Goal: Information Seeking & Learning: Learn about a topic

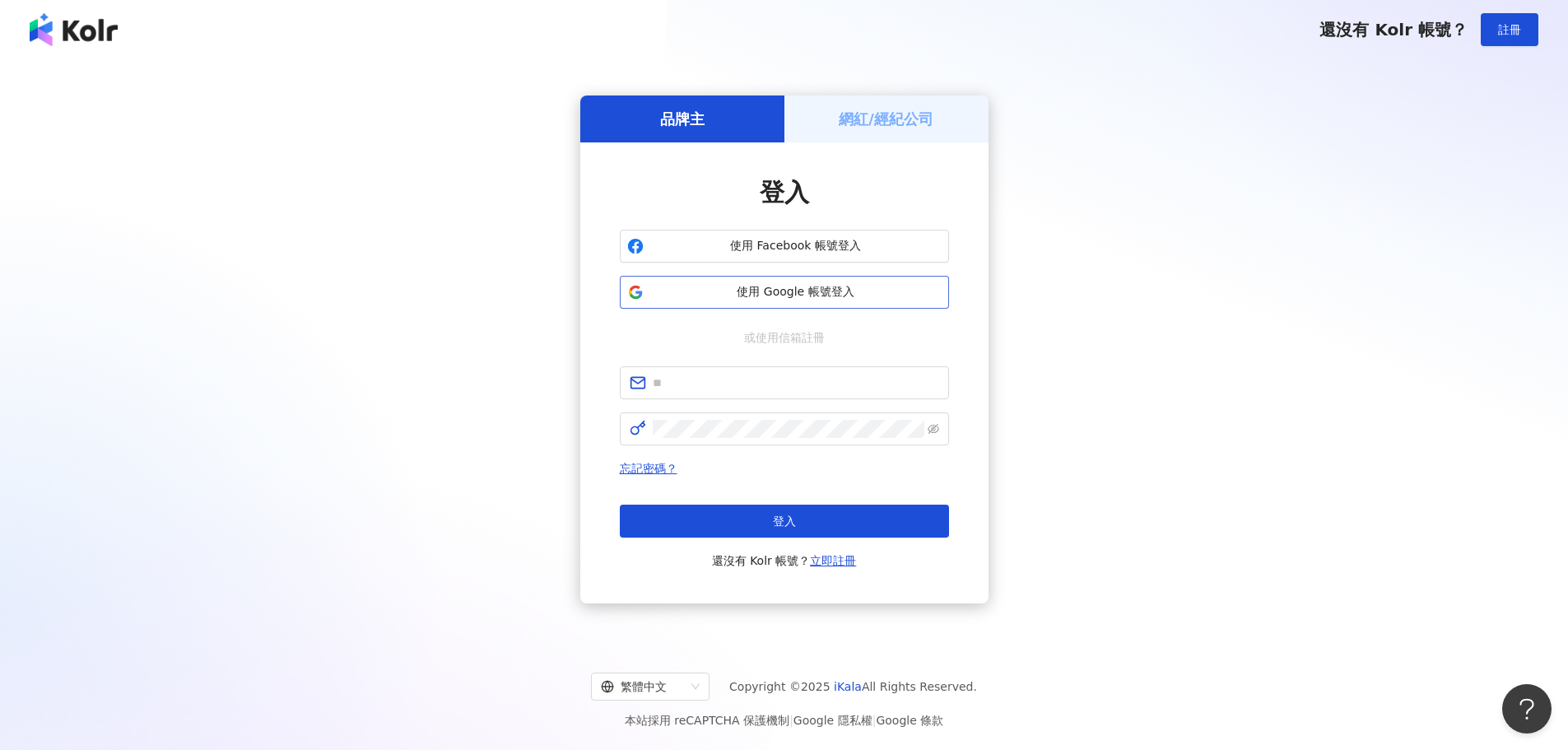
click at [669, 291] on span "使用 Google 帳號登入" at bounding box center [796, 293] width 292 height 17
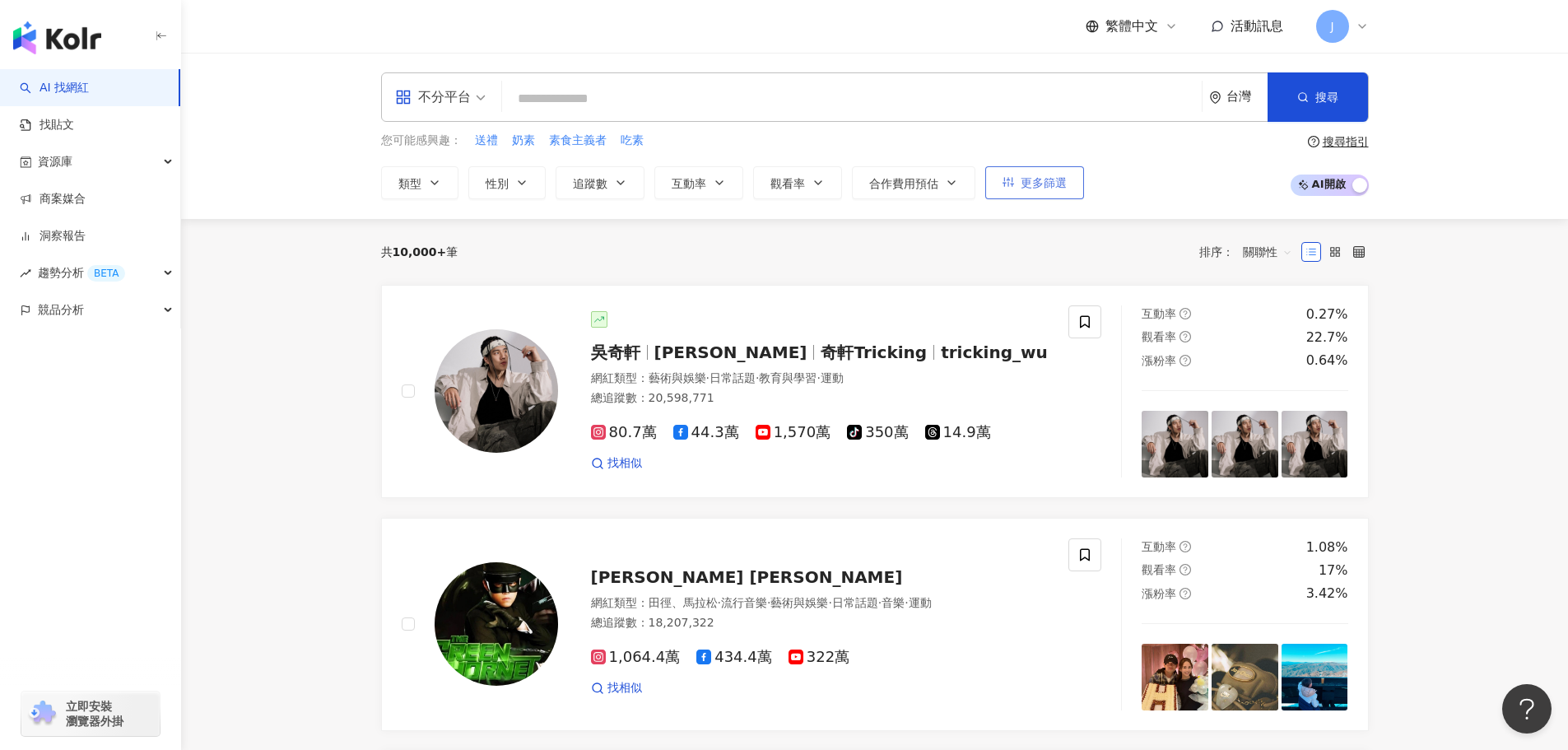
click at [1040, 177] on span "更多篩選" at bounding box center [1044, 182] width 46 height 13
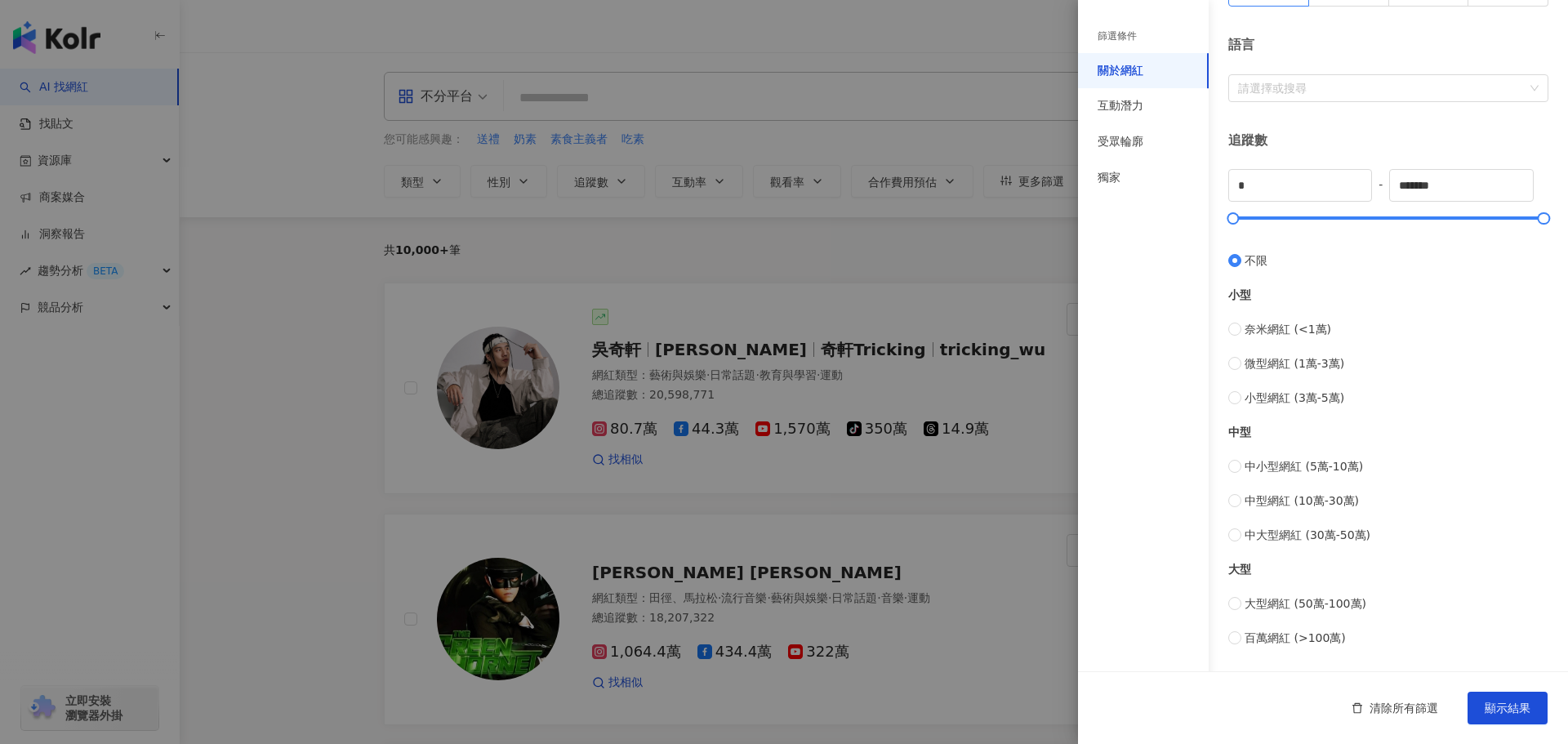
scroll to position [327, 0]
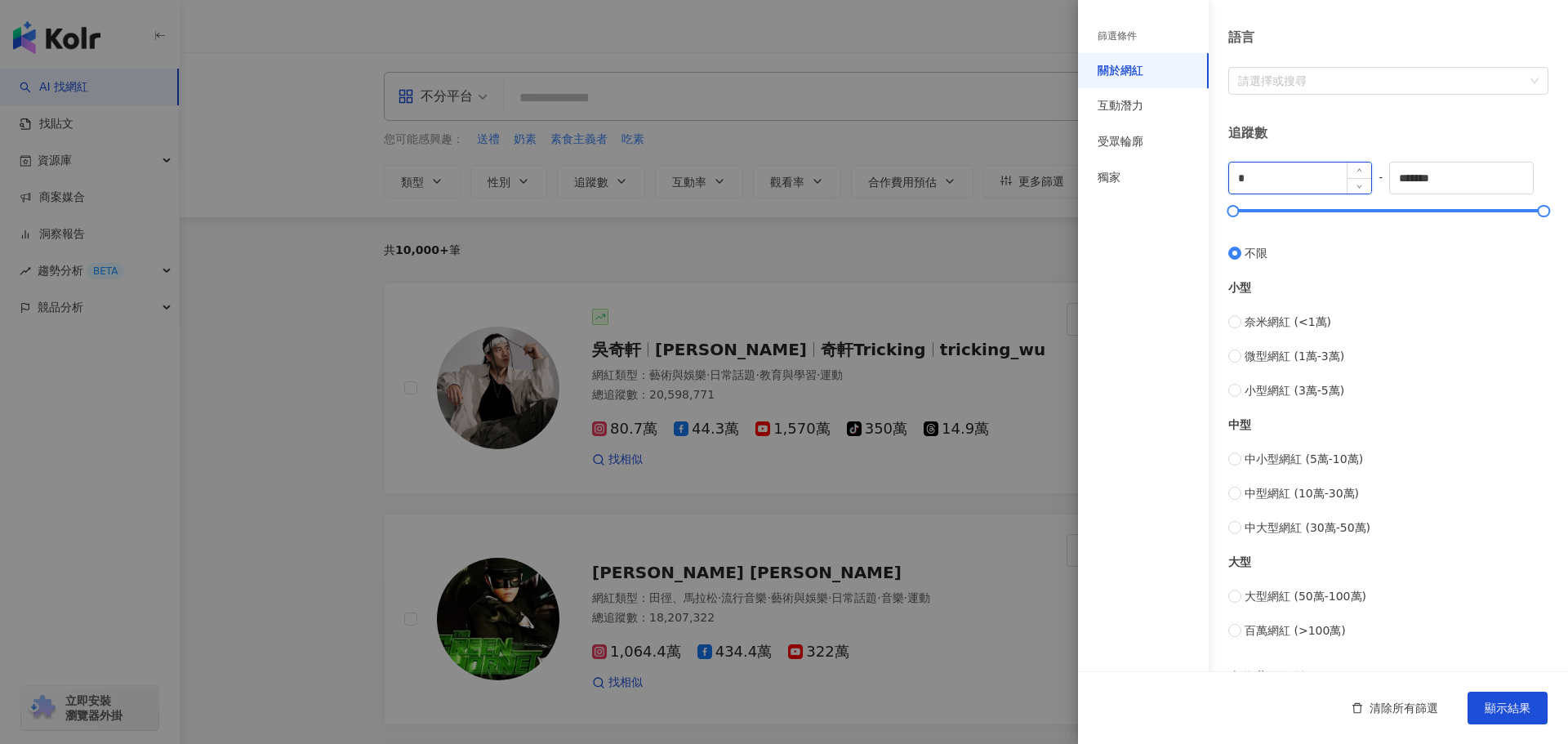
click at [1253, 181] on input "*" at bounding box center [1300, 178] width 142 height 31
type input "****"
click at [1421, 177] on input "*******" at bounding box center [1461, 178] width 142 height 31
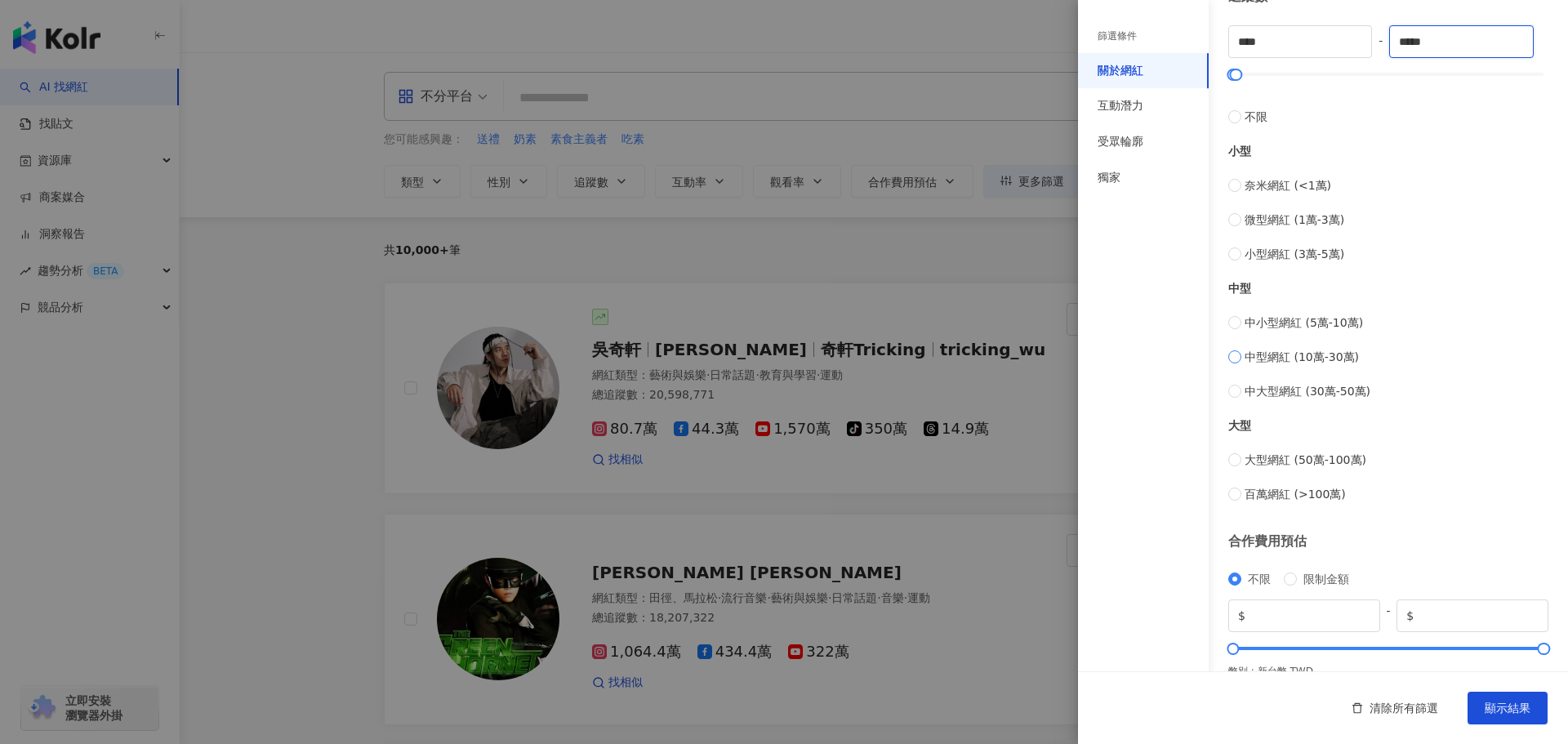
scroll to position [489, 0]
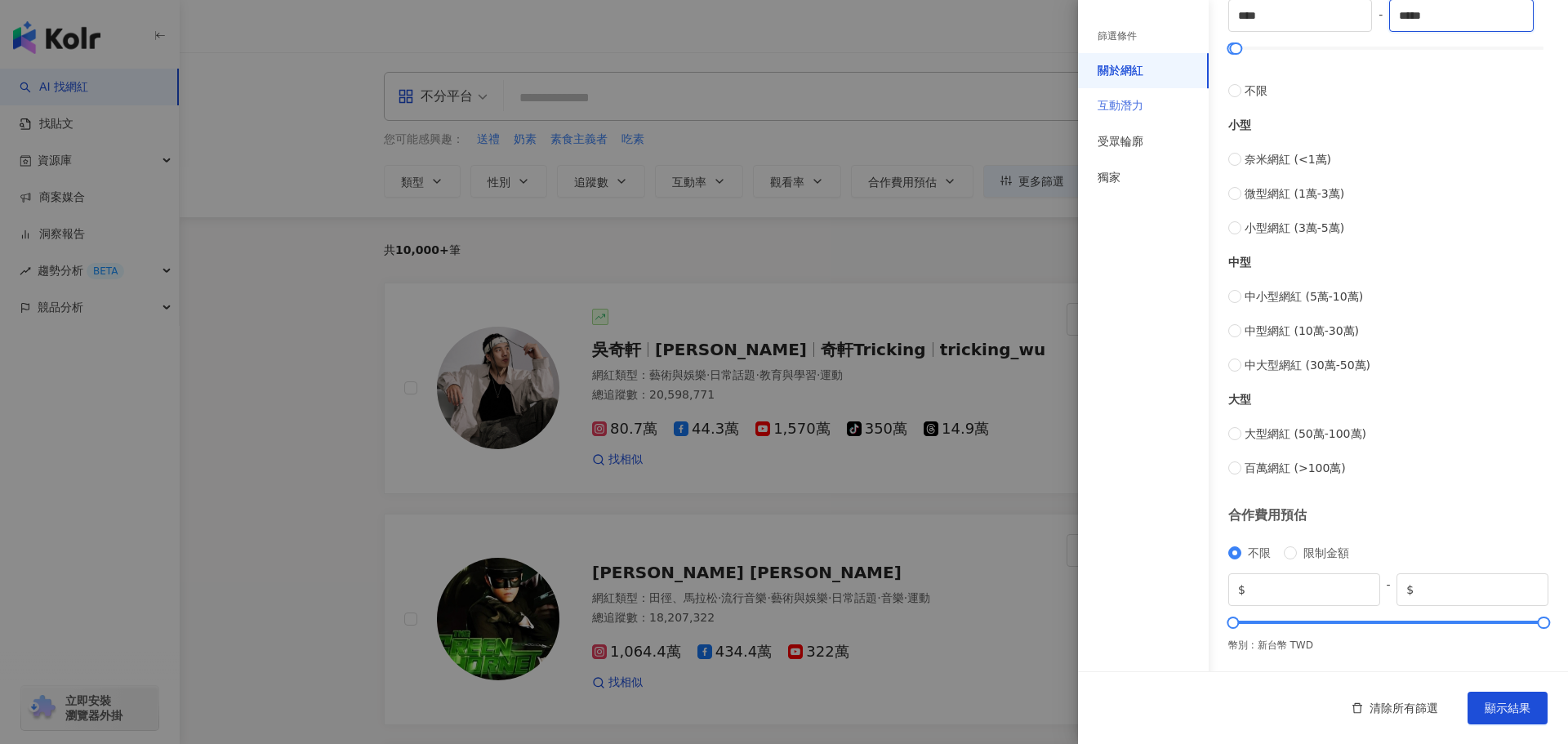
type input "*****"
click at [1136, 112] on div "互動潛力" at bounding box center [1121, 107] width 46 height 17
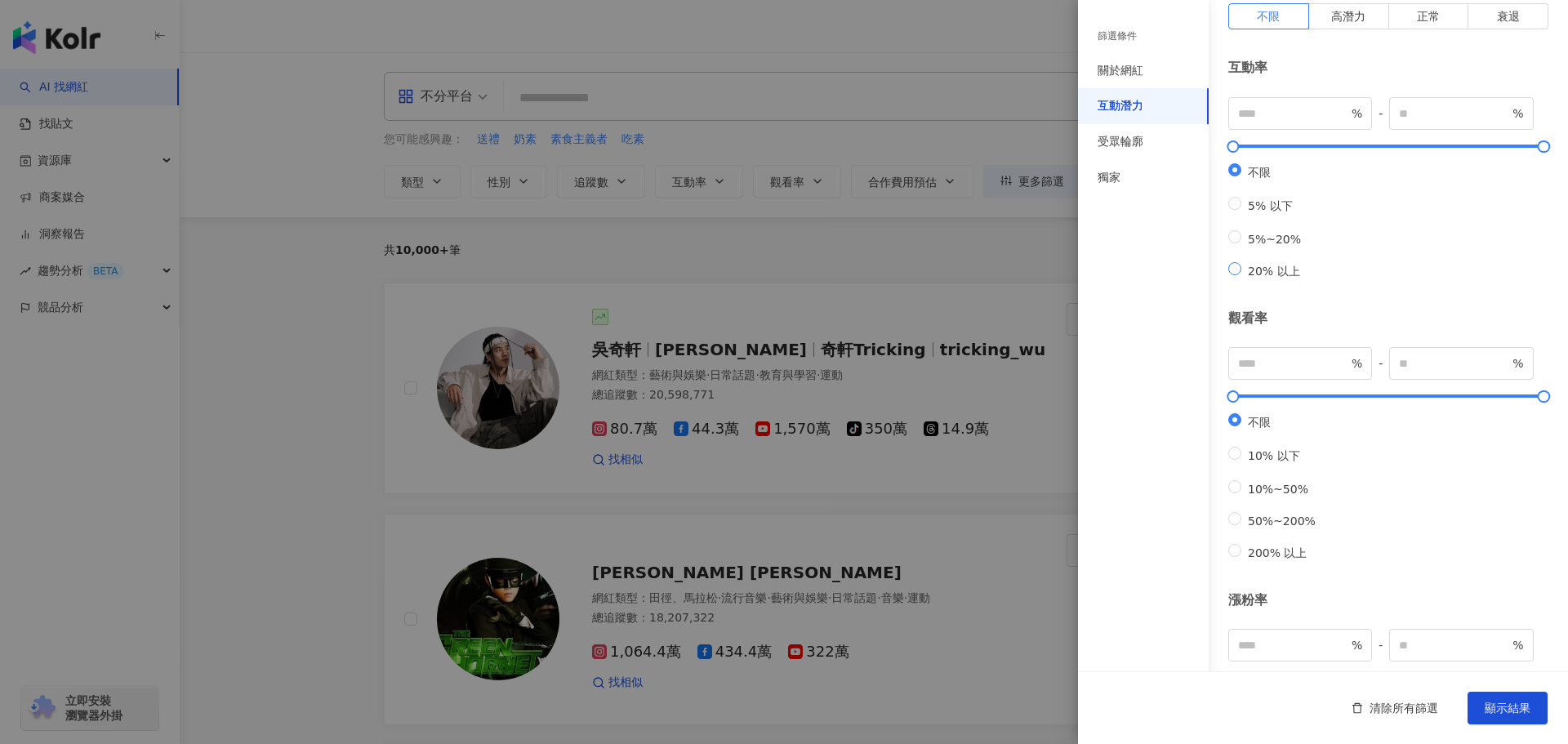
scroll to position [0, 0]
click at [1130, 145] on div "受眾輪廓" at bounding box center [1121, 142] width 46 height 17
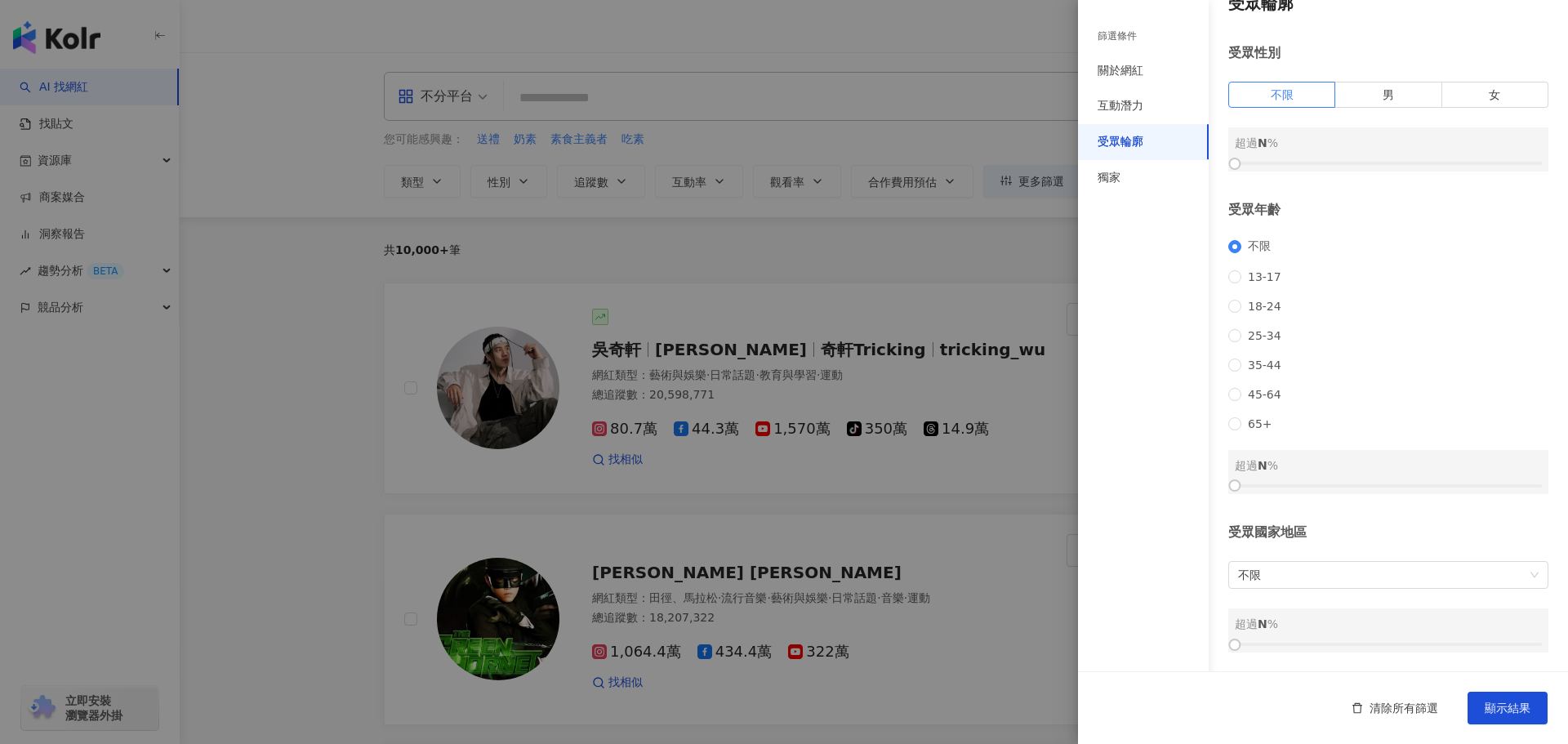
scroll to position [49, 0]
drag, startPoint x: 1235, startPoint y: 488, endPoint x: 1325, endPoint y: 481, distance: 90.3
click at [1325, 481] on div at bounding box center [1326, 486] width 9 height 9
click at [1107, 167] on div "獨家" at bounding box center [1143, 177] width 130 height 36
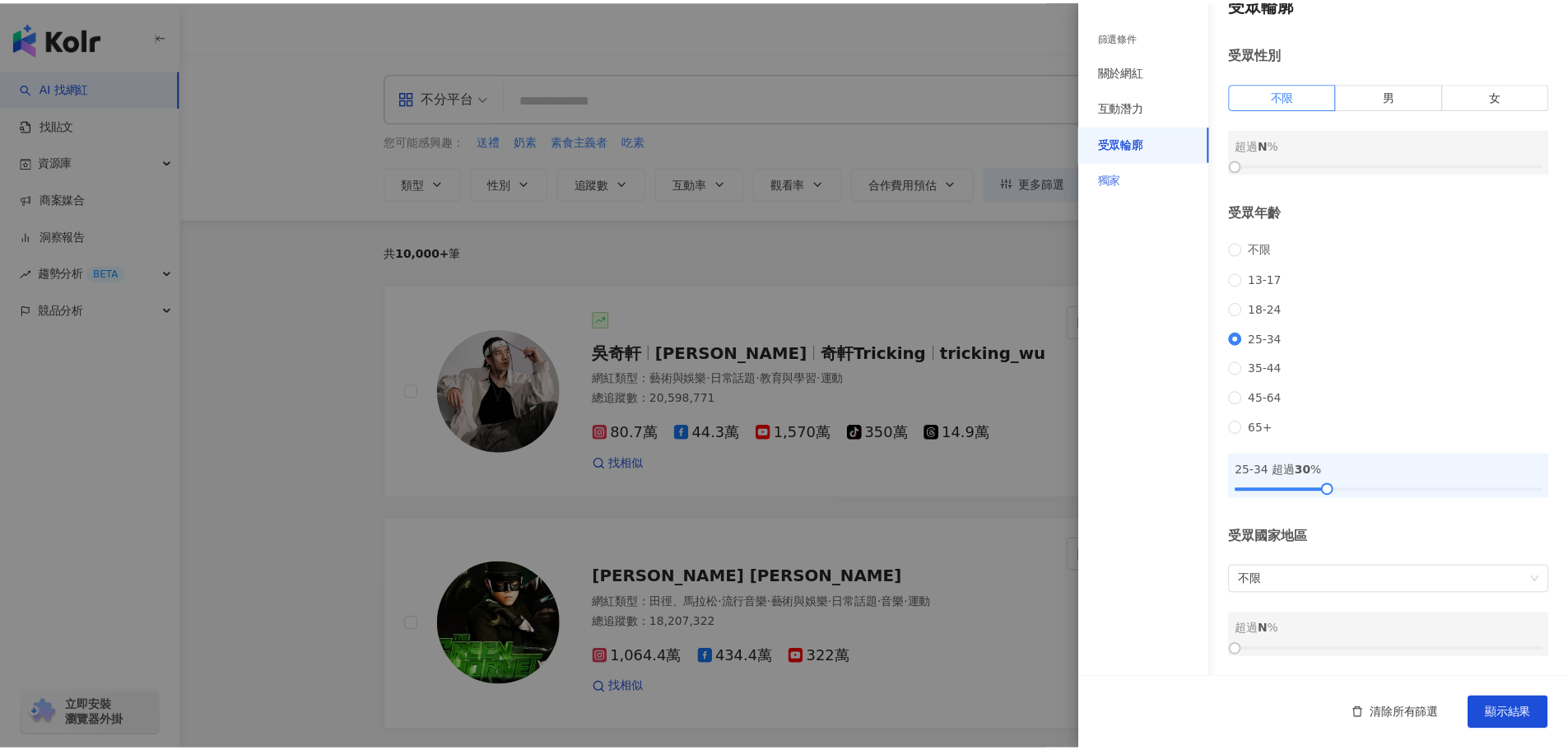
scroll to position [0, 0]
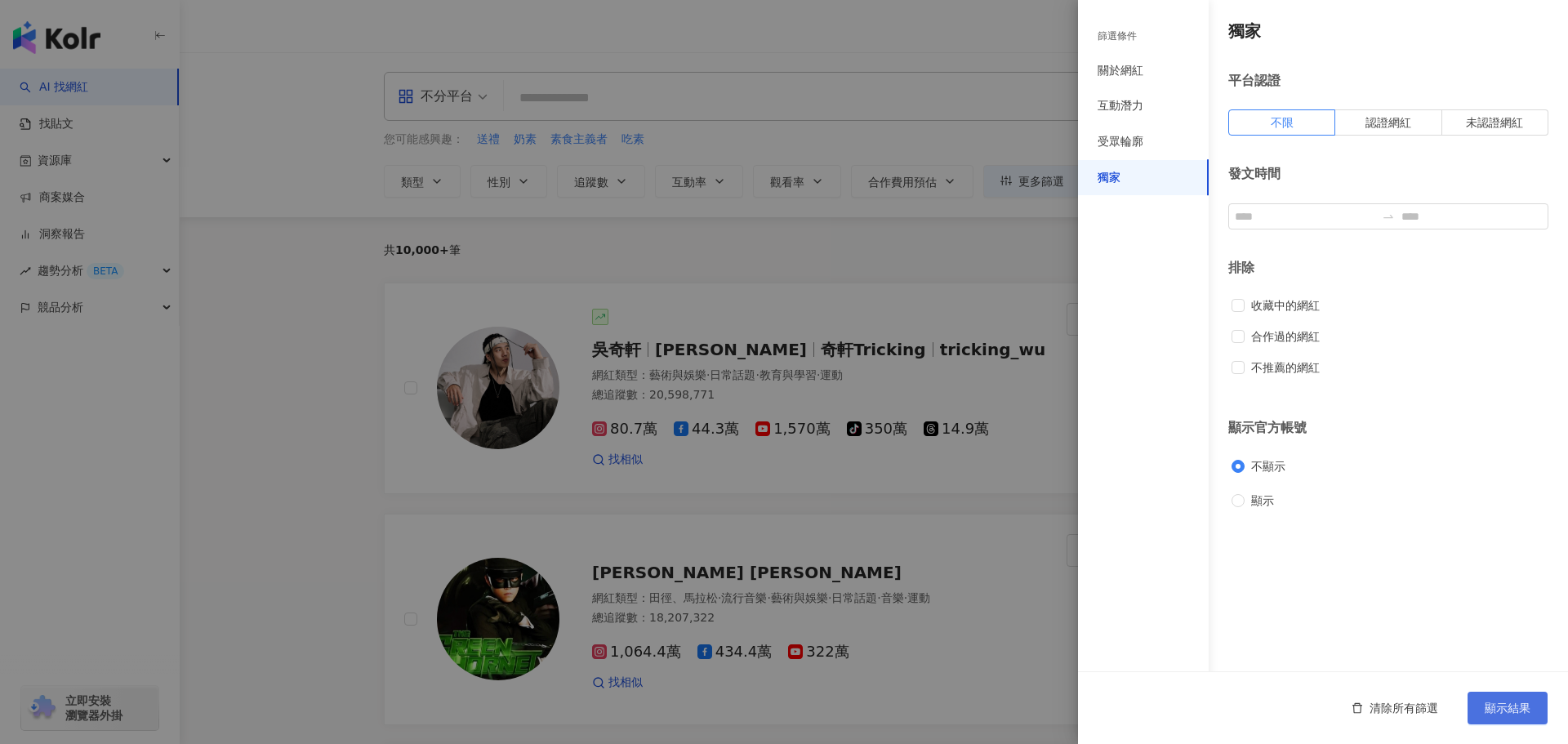
click at [1488, 705] on span "顯示結果" at bounding box center [1507, 708] width 46 height 13
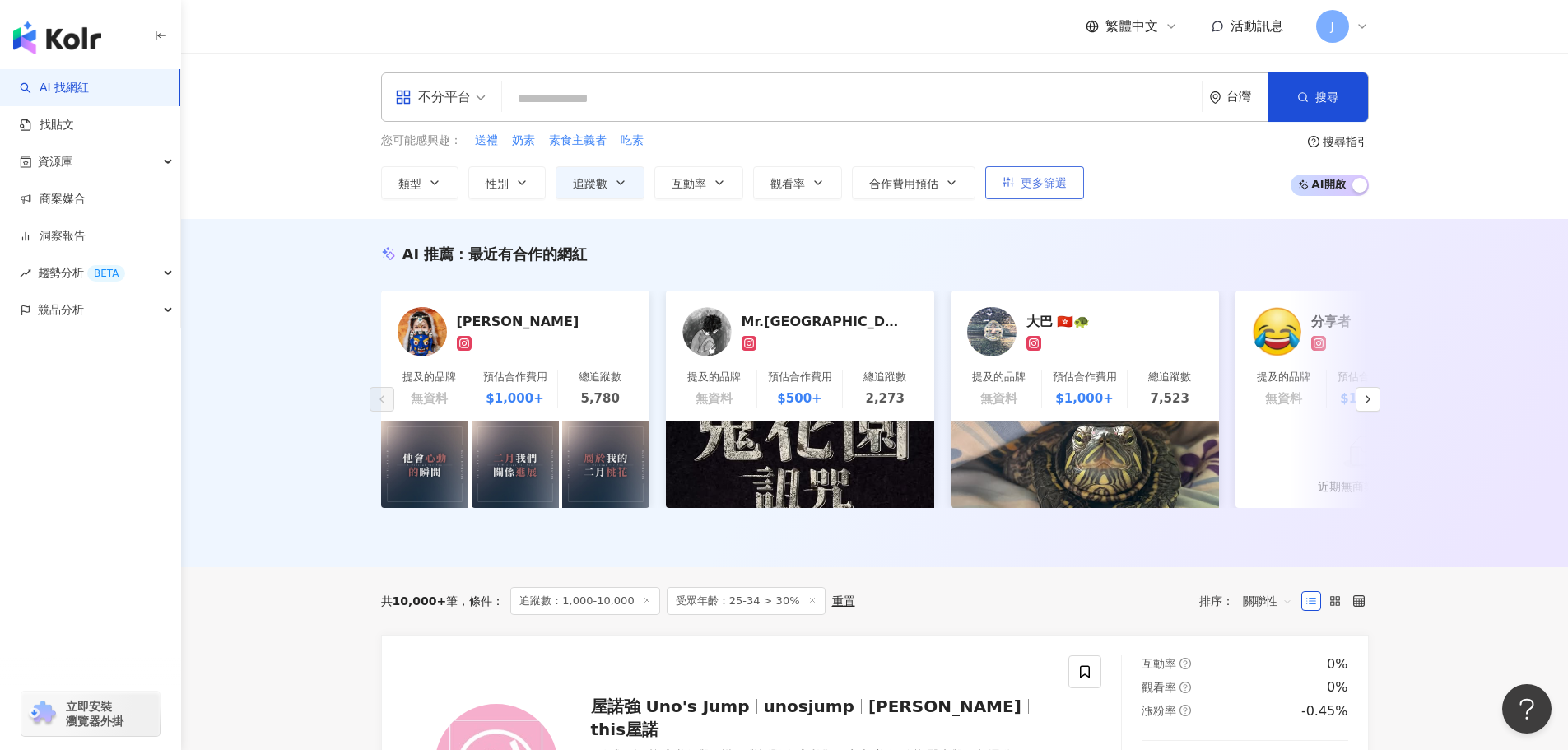
click at [1033, 195] on button "更多篩選" at bounding box center [1035, 183] width 99 height 33
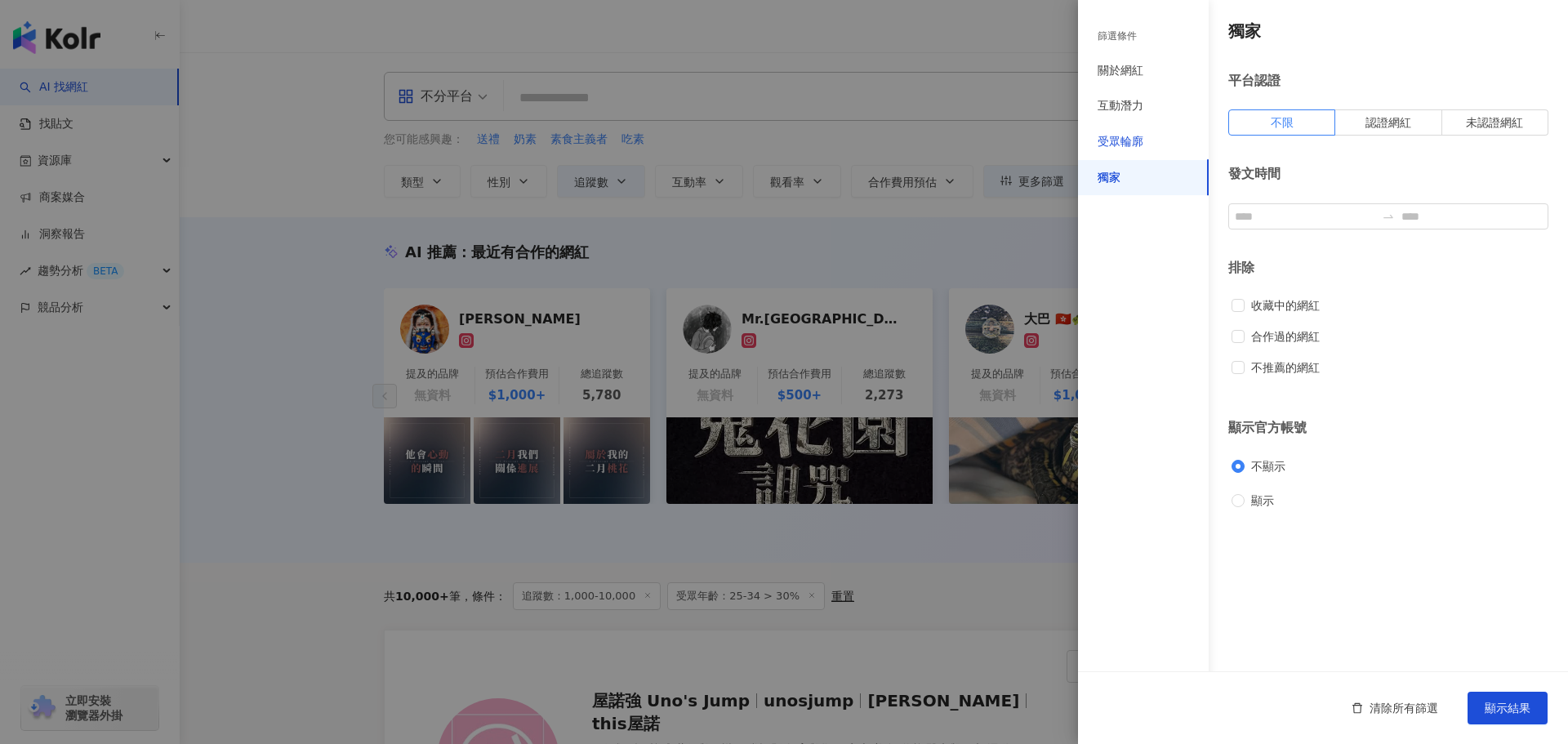
click at [1111, 150] on div "受眾輪廓" at bounding box center [1121, 142] width 46 height 17
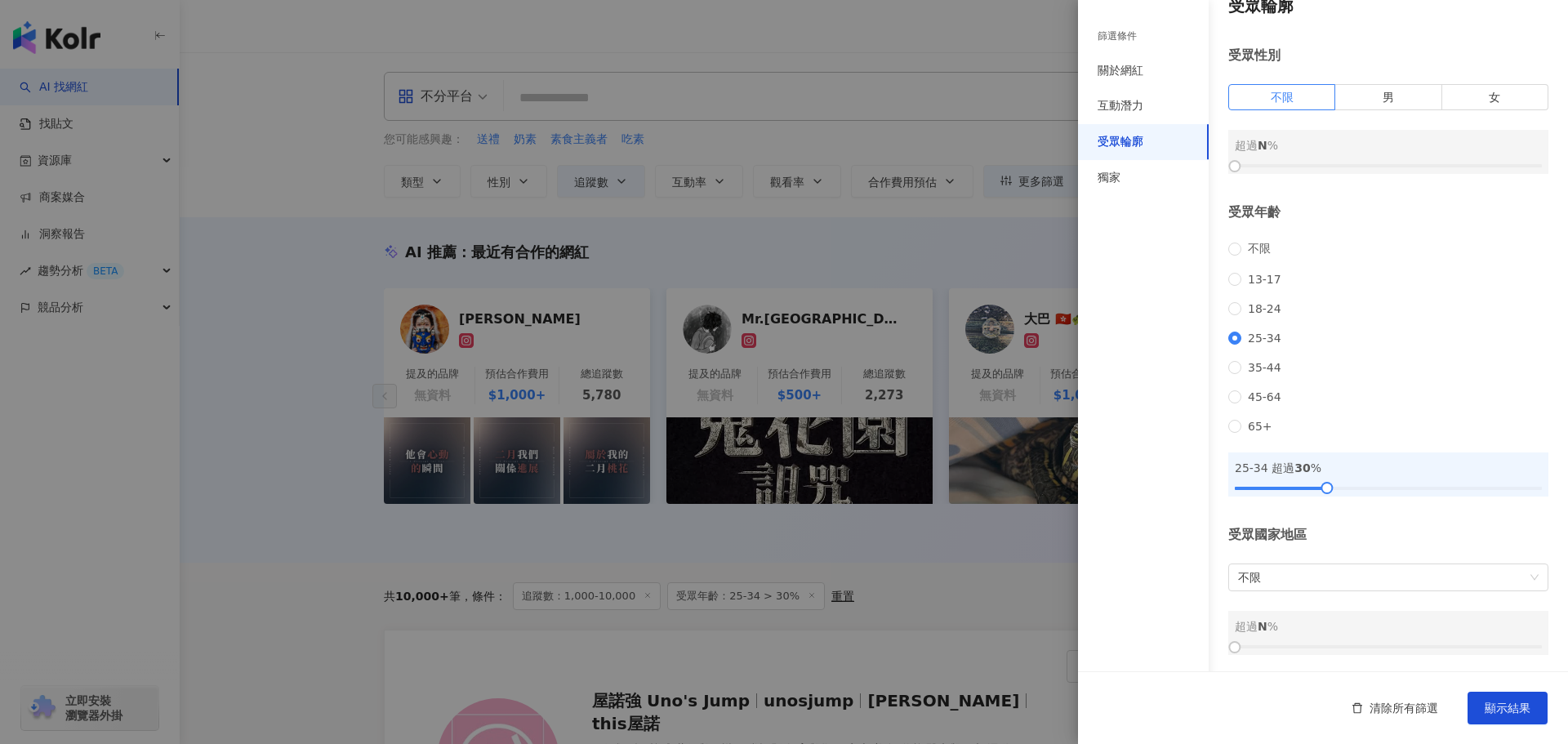
scroll to position [49, 0]
click at [1122, 114] on div "互動潛力" at bounding box center [1143, 106] width 130 height 36
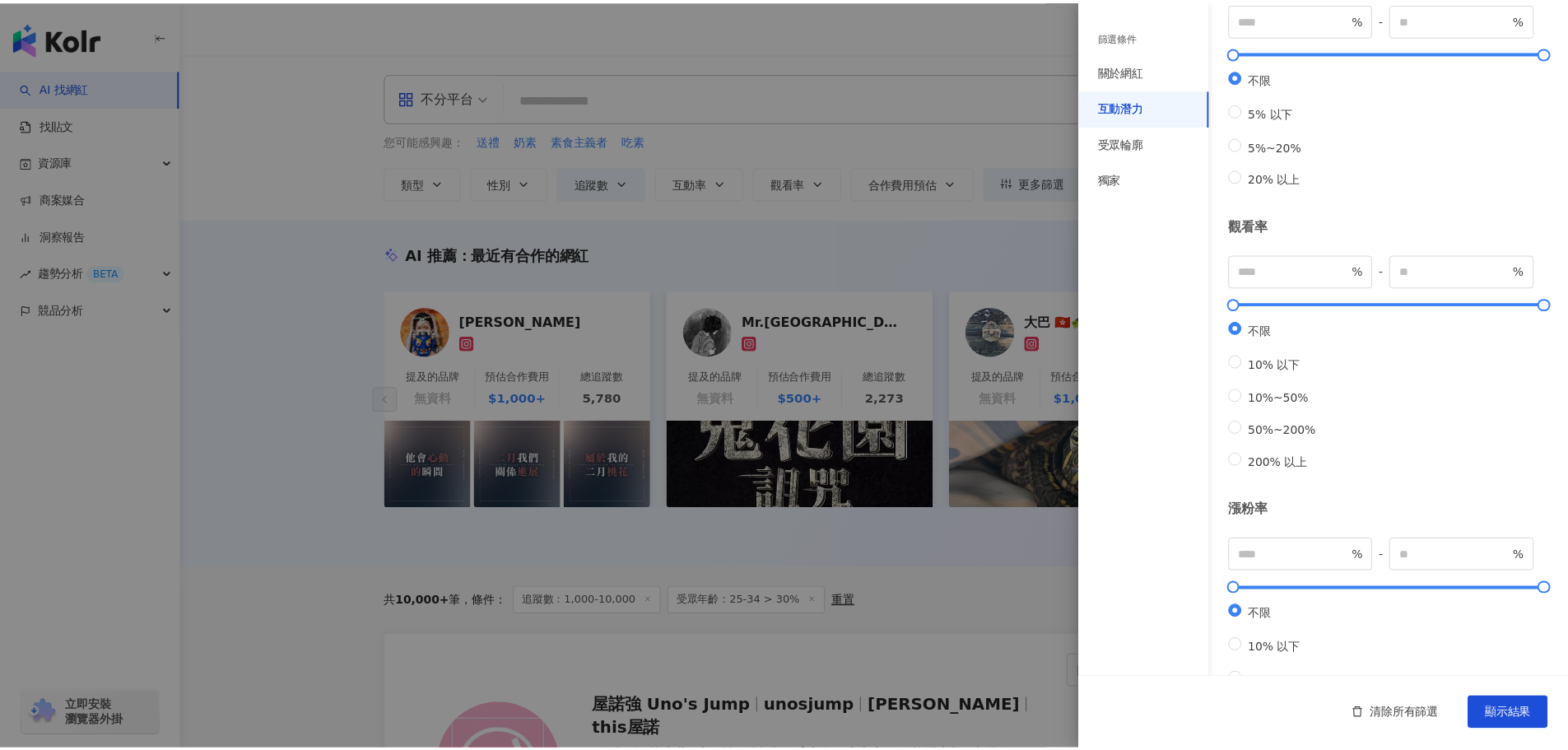
scroll to position [354, 0]
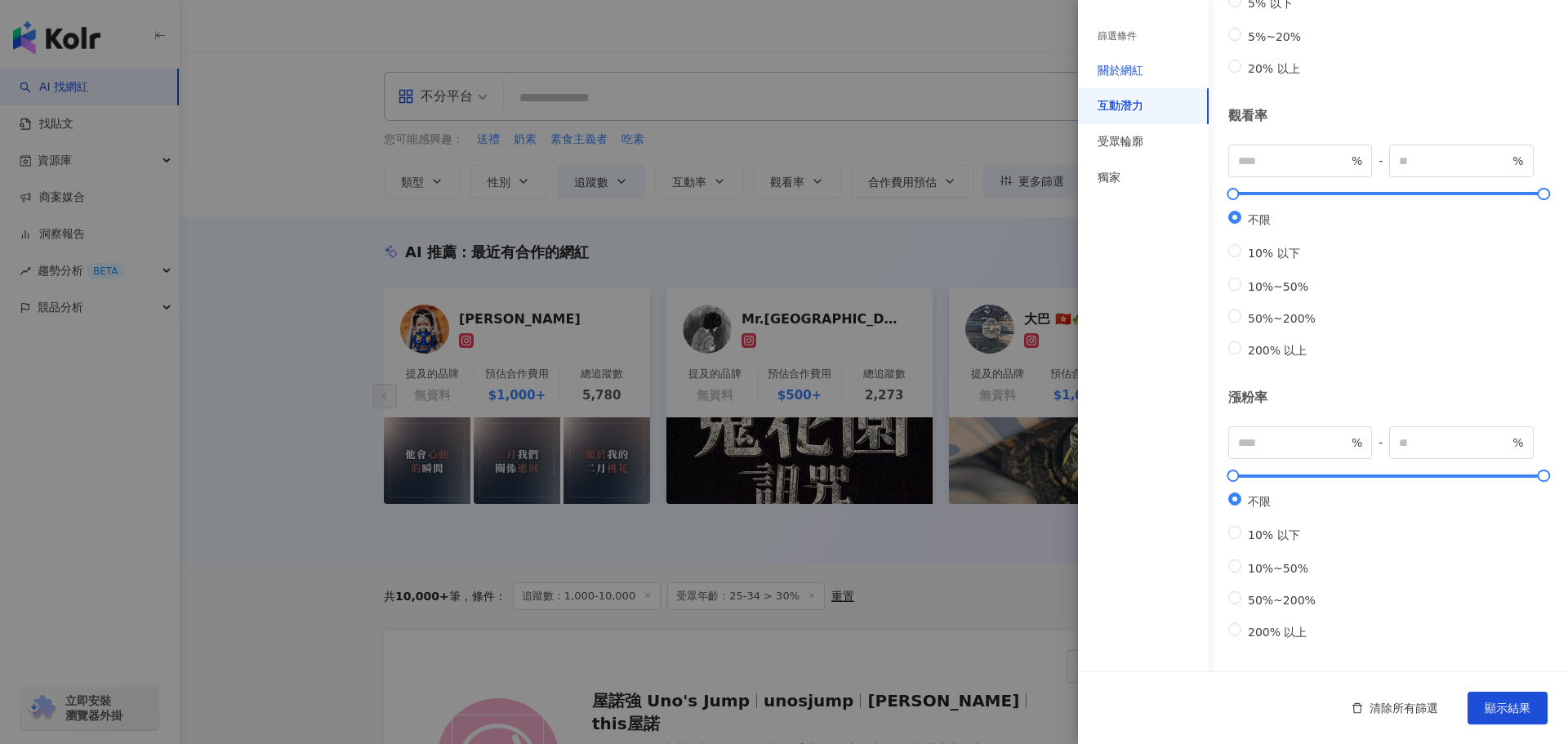
click at [1128, 70] on div "關於網紅" at bounding box center [1121, 71] width 46 height 17
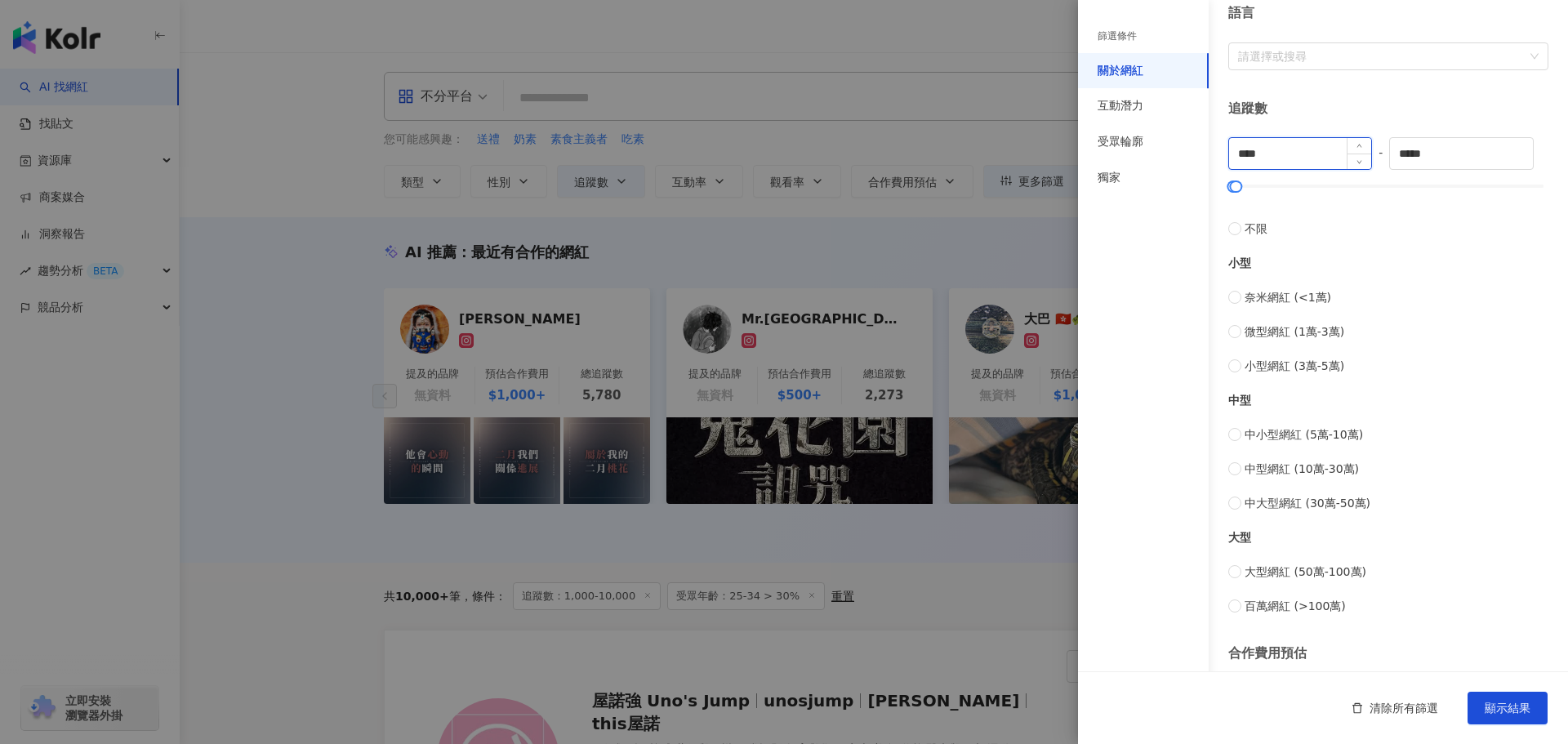
click at [1249, 151] on input "****" at bounding box center [1300, 153] width 142 height 31
type input "****"
click at [1501, 717] on button "顯示結果" at bounding box center [1506, 708] width 80 height 33
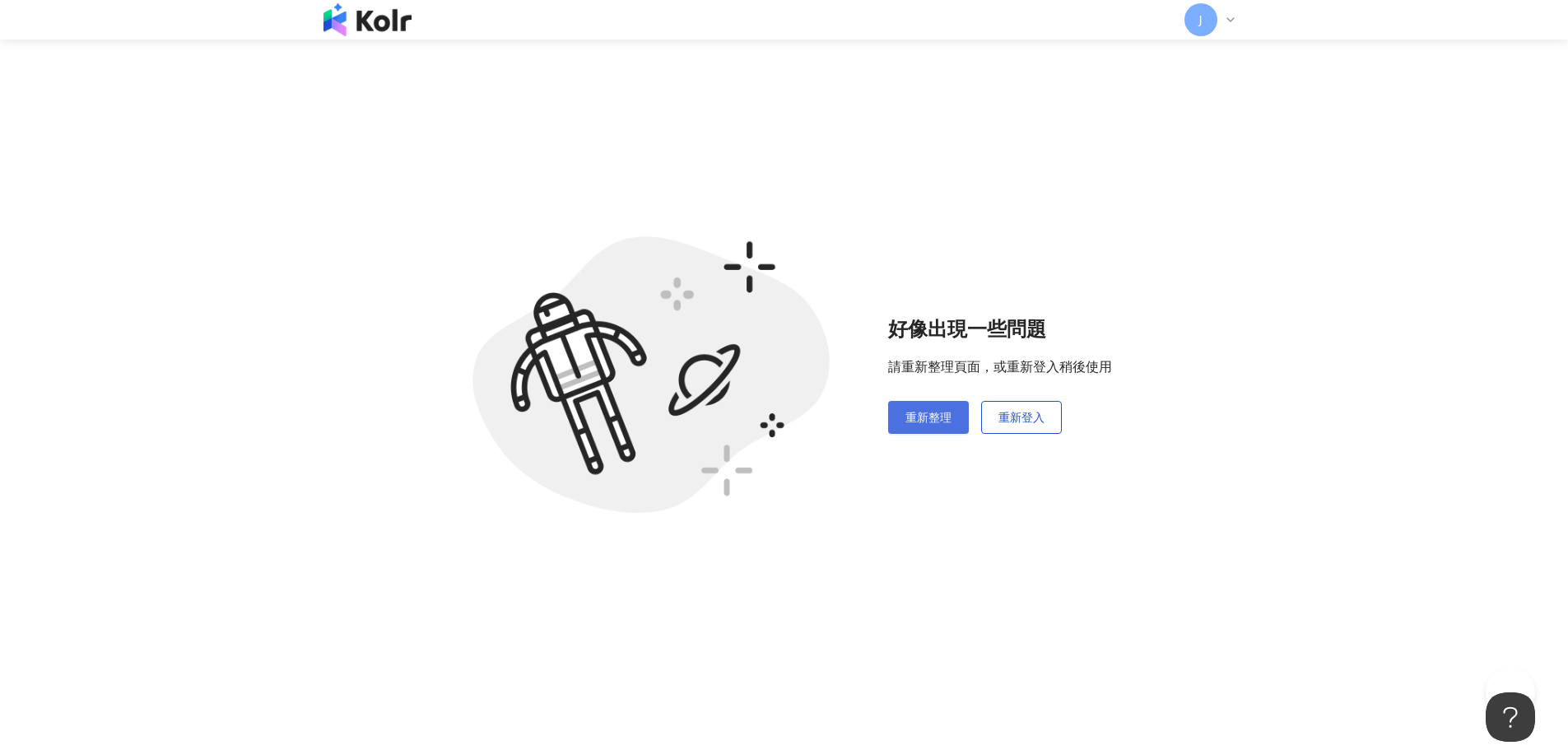
click at [943, 419] on span "重新整理" at bounding box center [929, 418] width 46 height 13
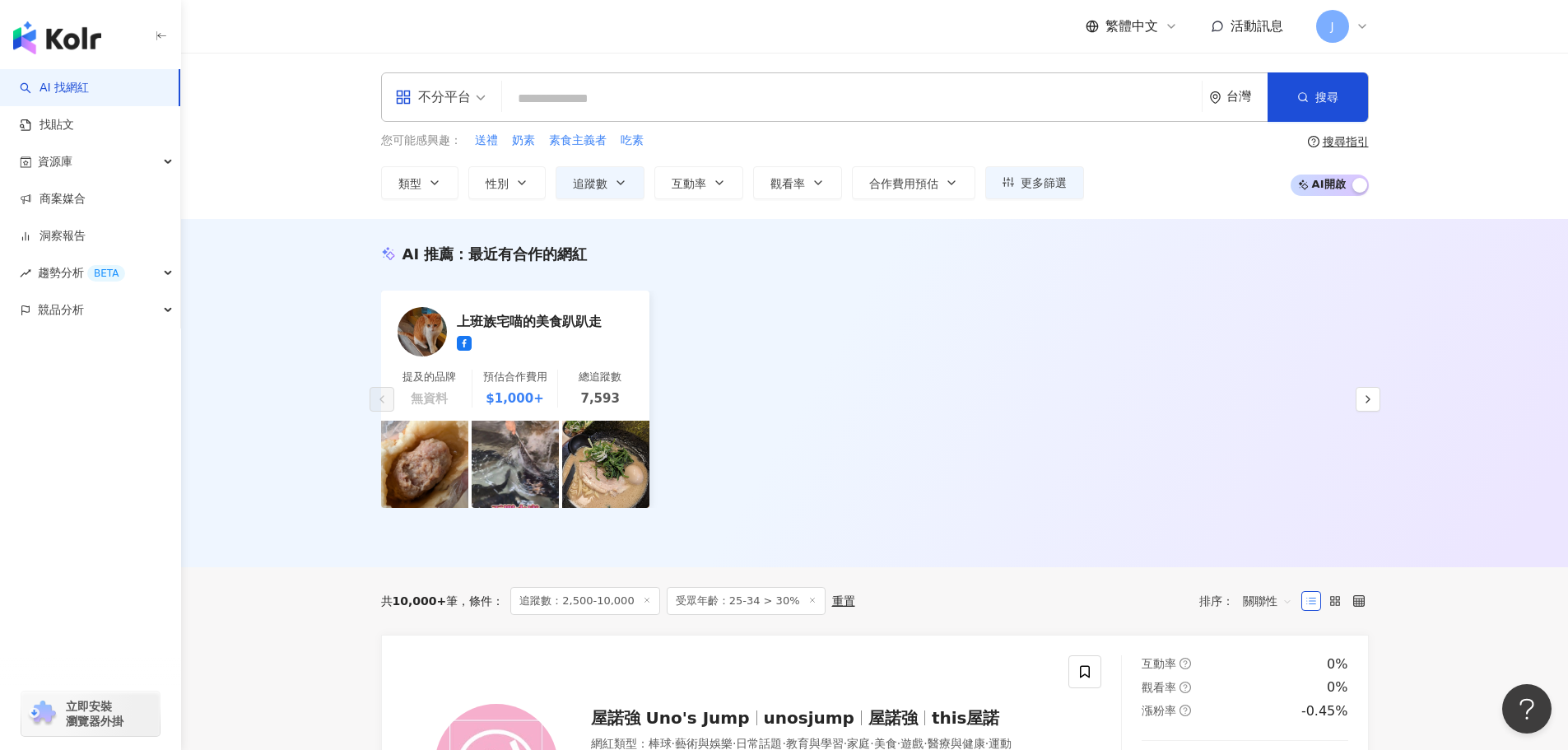
click at [583, 85] on input "search" at bounding box center [851, 99] width 686 height 31
type input "*"
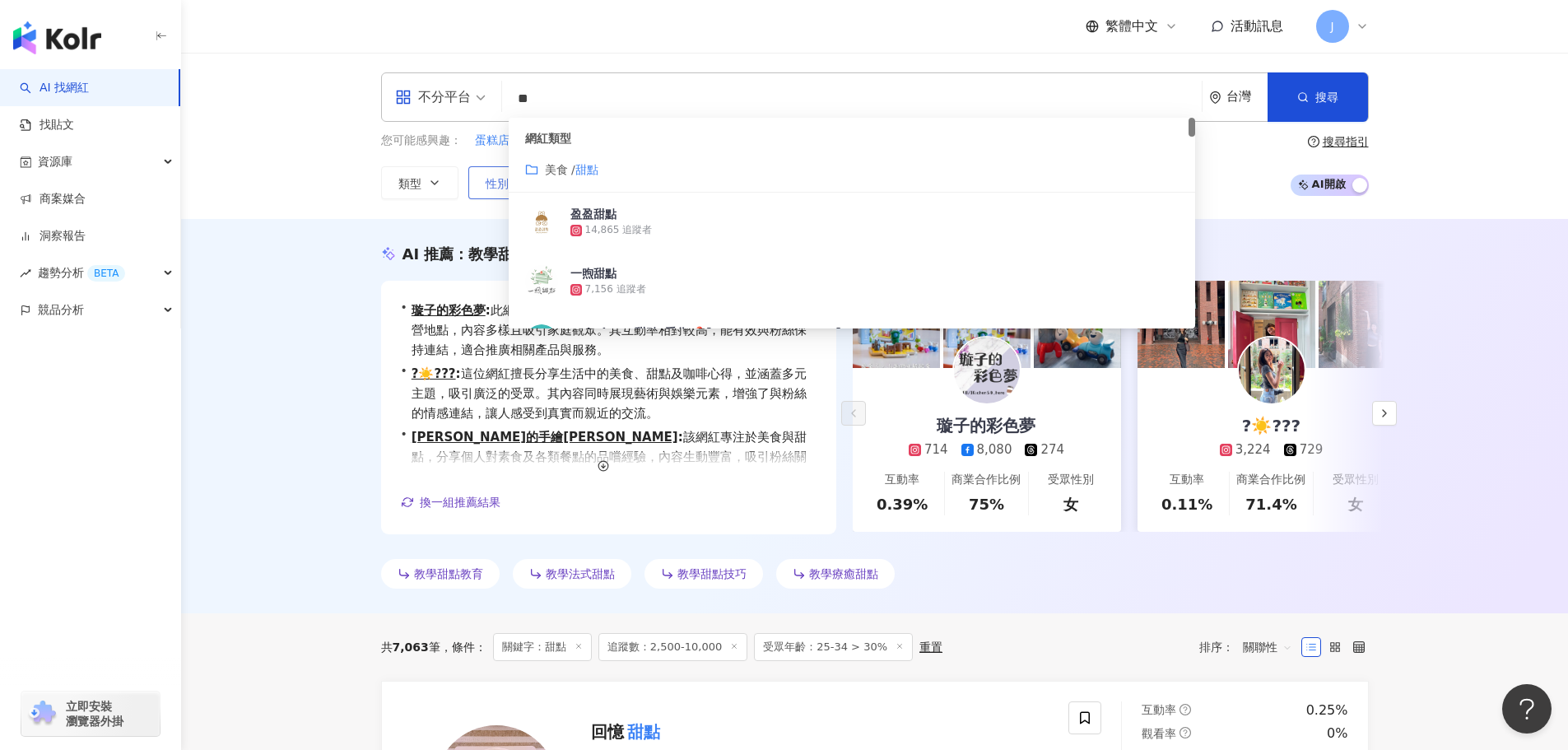
type input "*"
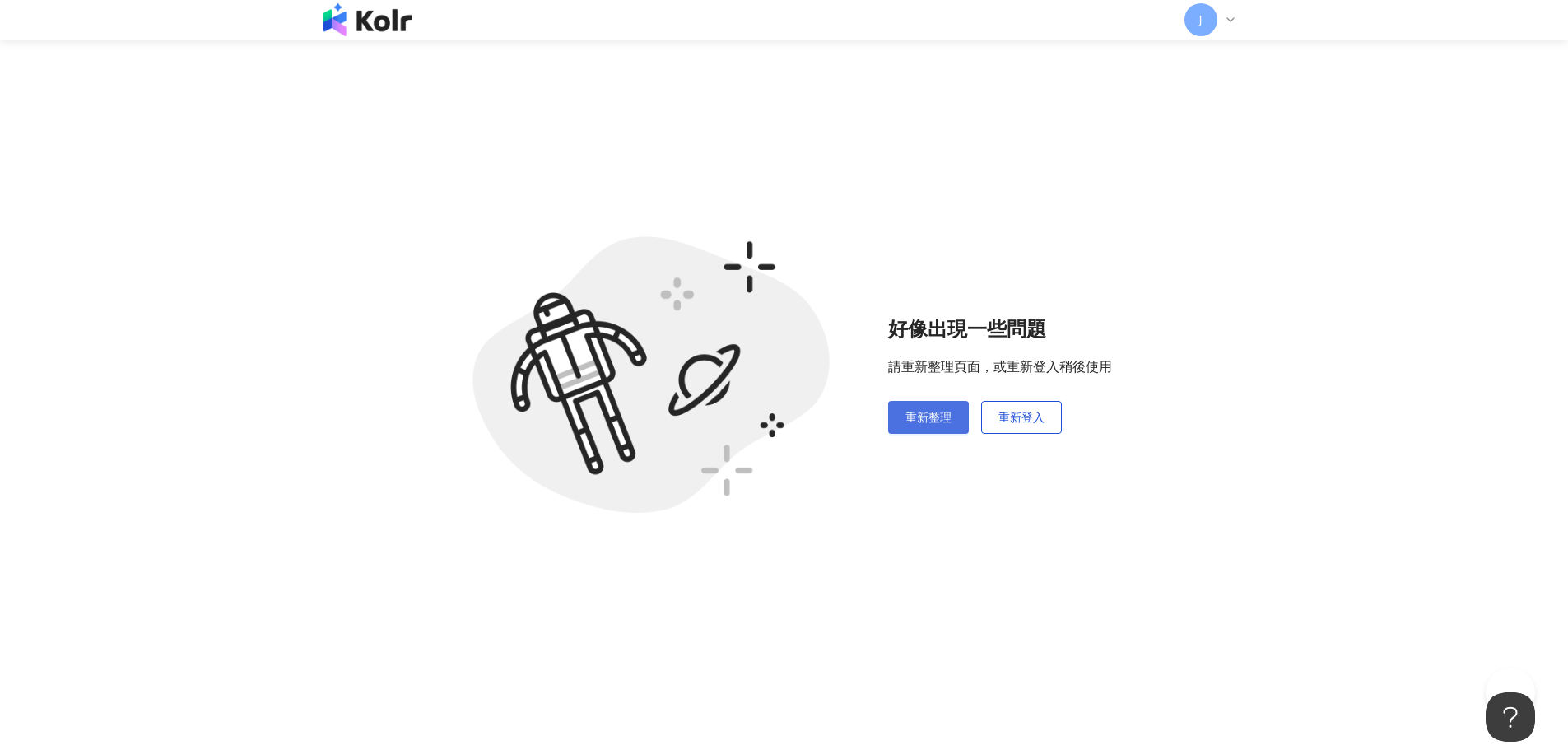
click at [908, 411] on span "重新整理" at bounding box center [929, 418] width 46 height 13
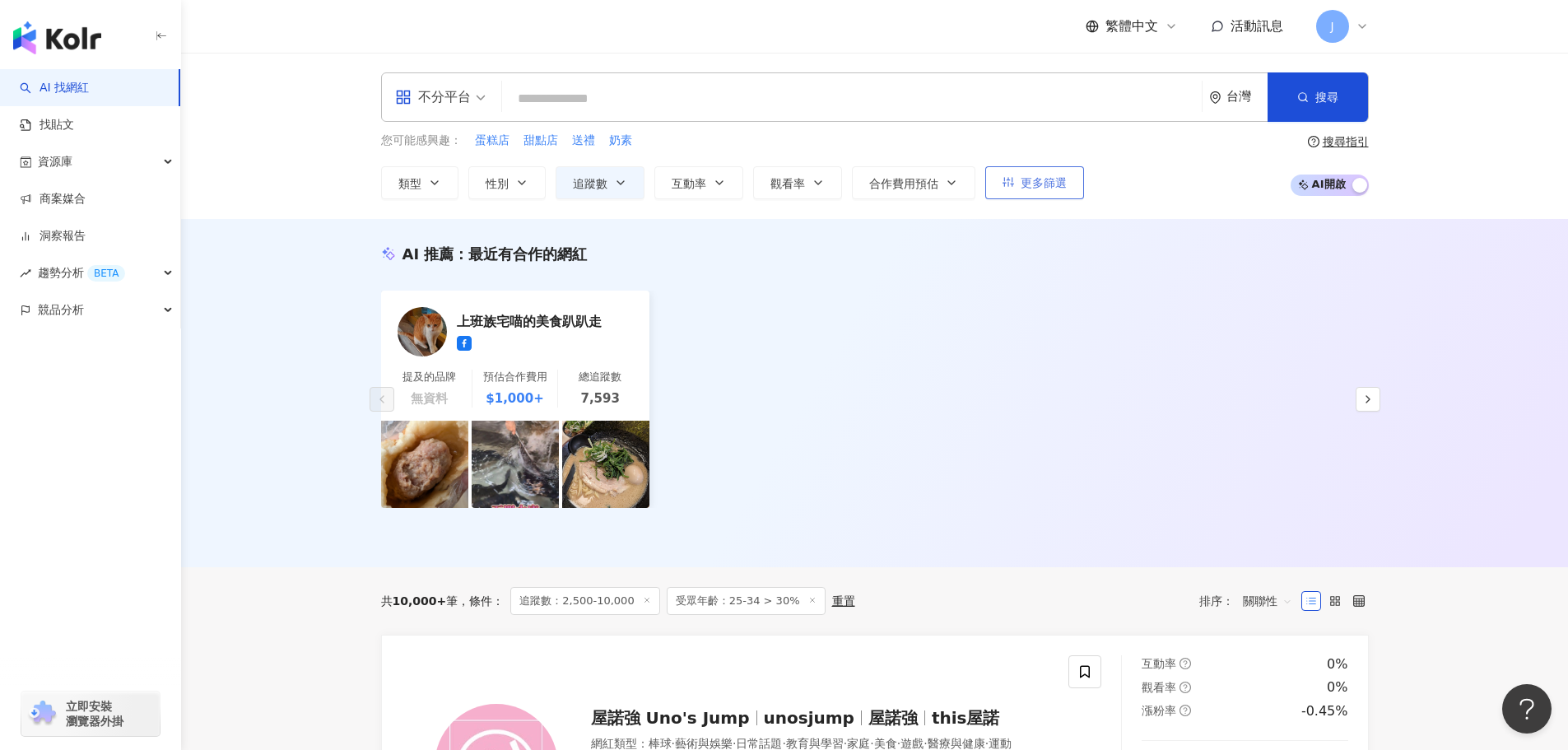
click at [1057, 187] on span "更多篩選" at bounding box center [1044, 182] width 46 height 13
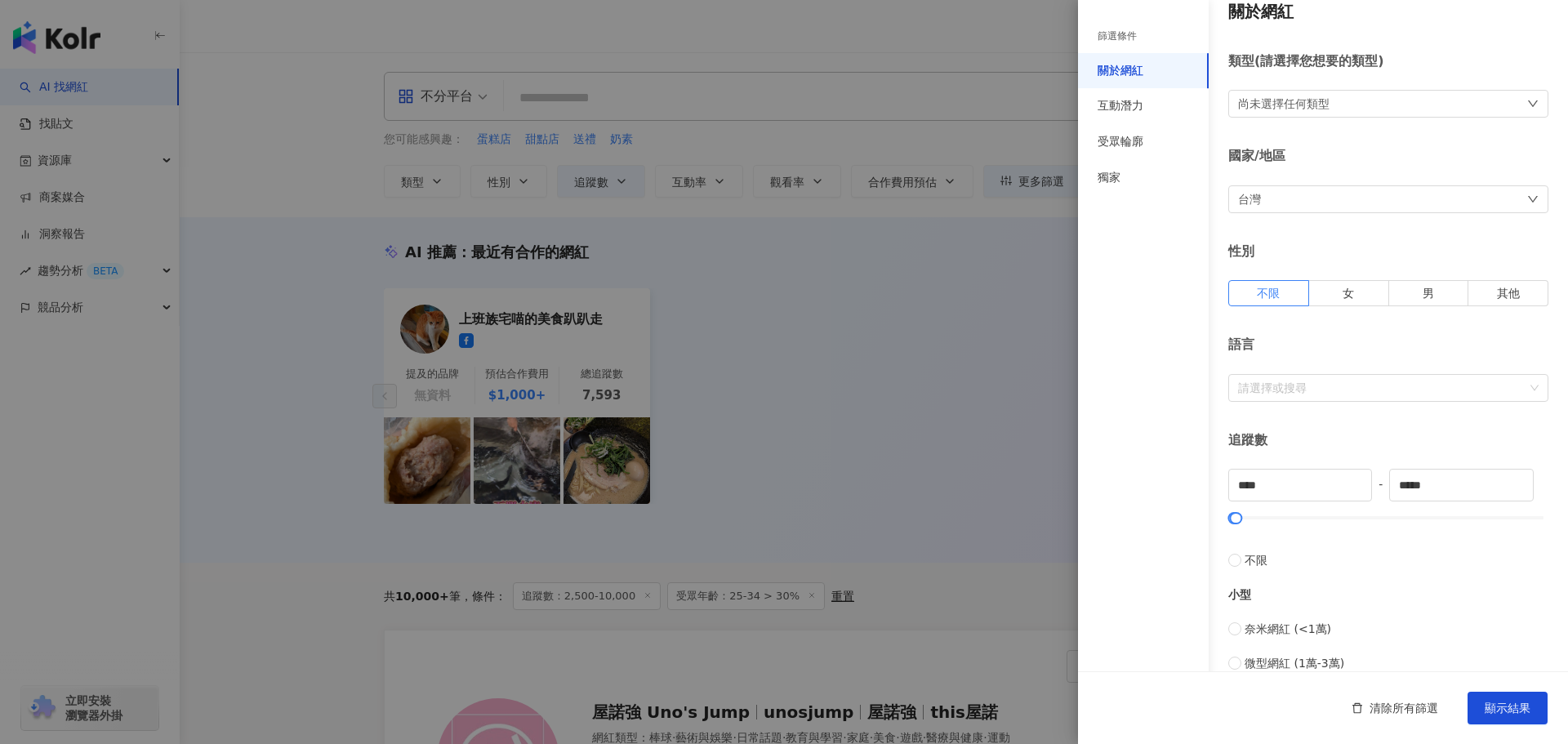
scroll to position [82, 0]
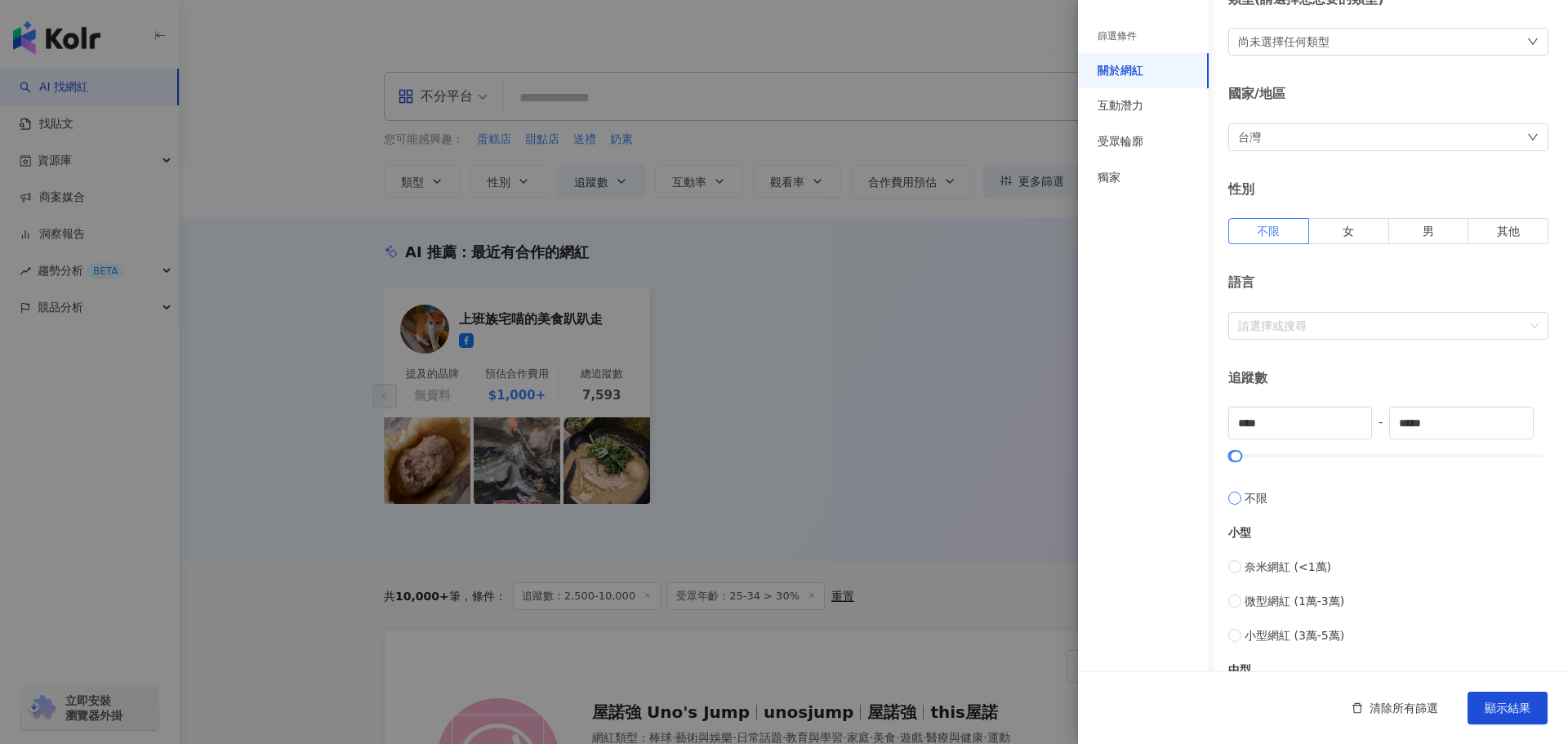
type input "*"
type input "*******"
click at [1247, 423] on input "*" at bounding box center [1300, 423] width 142 height 31
type input "****"
click at [1122, 116] on div "互動潛力" at bounding box center [1143, 106] width 130 height 36
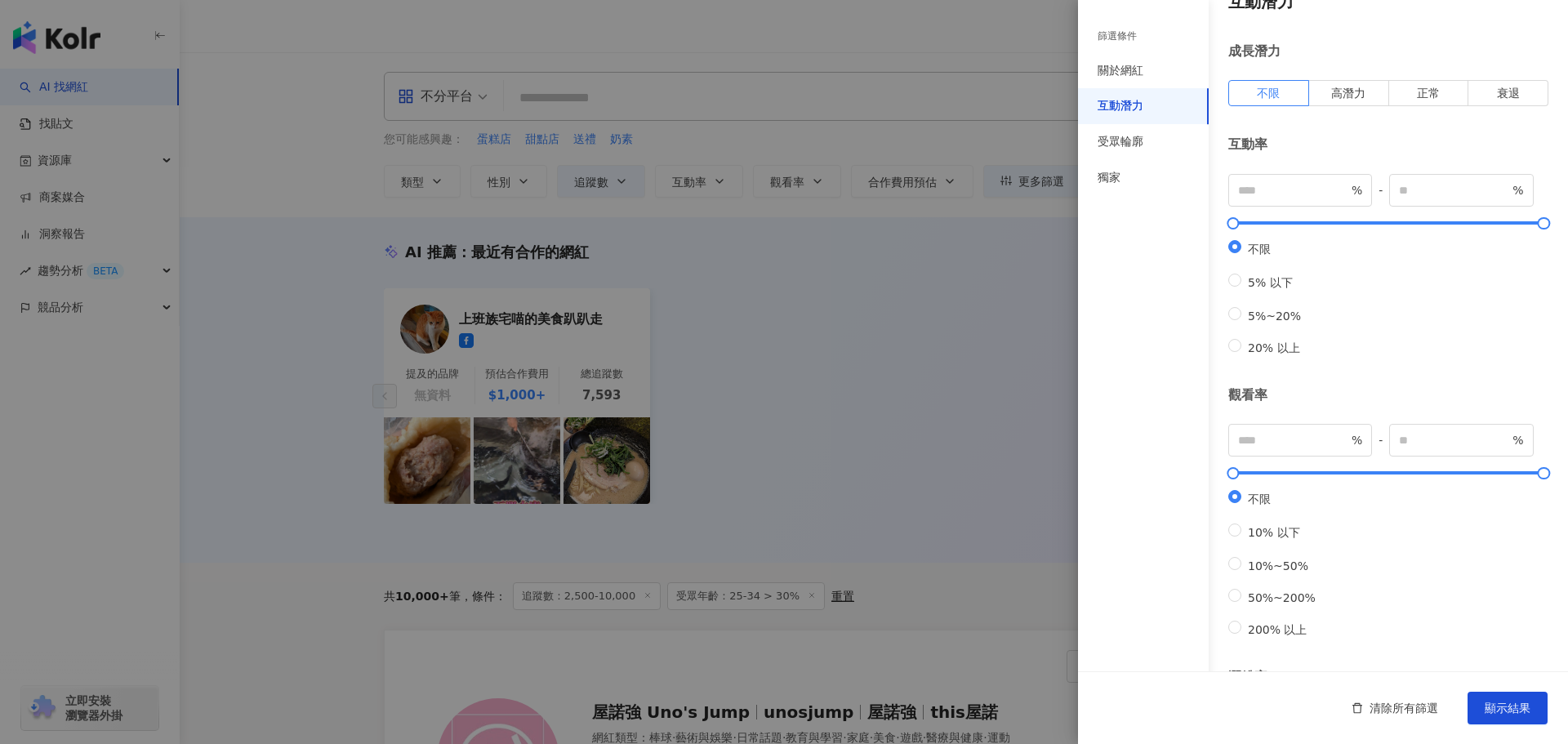
scroll to position [0, 0]
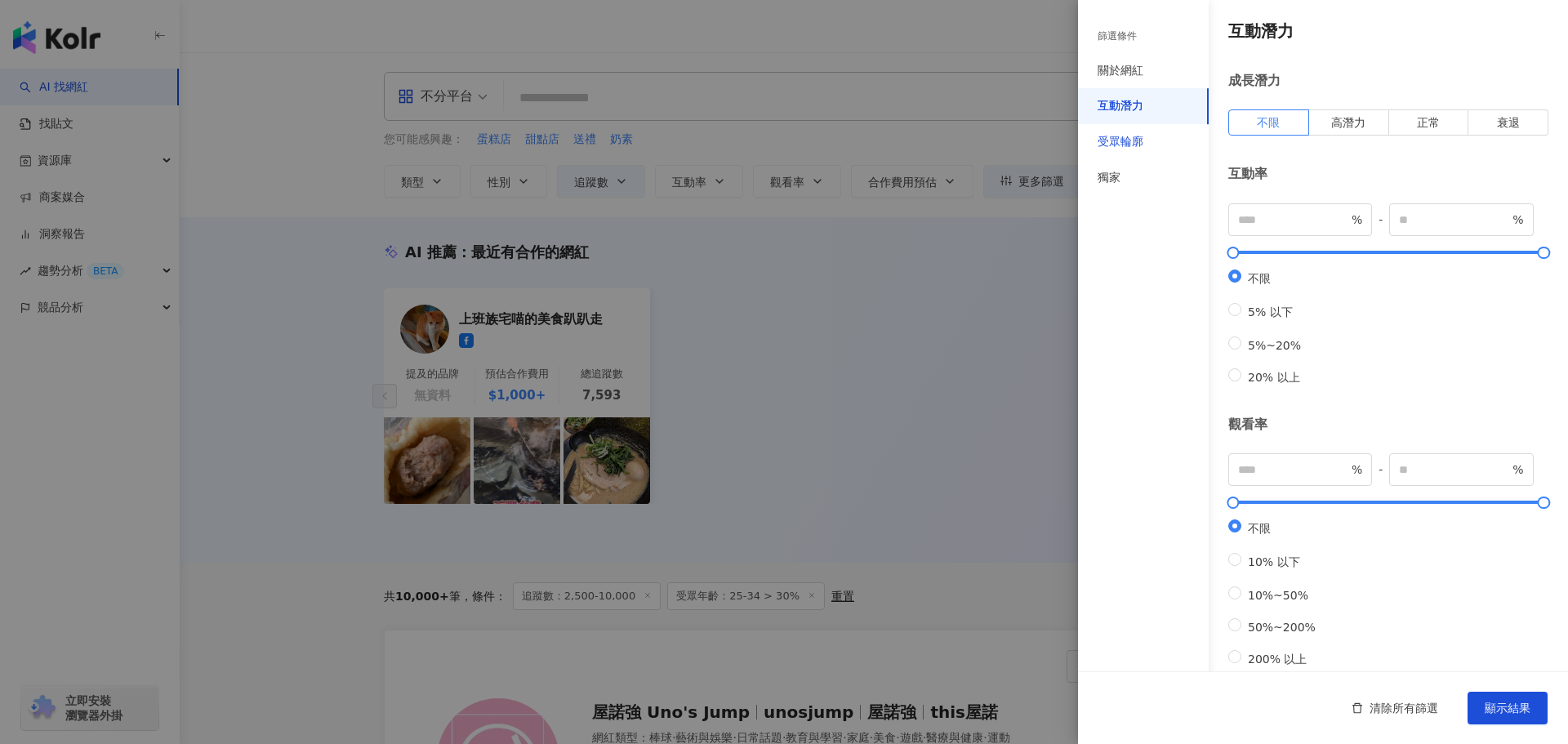
click at [1122, 144] on div "受眾輪廓" at bounding box center [1121, 142] width 46 height 17
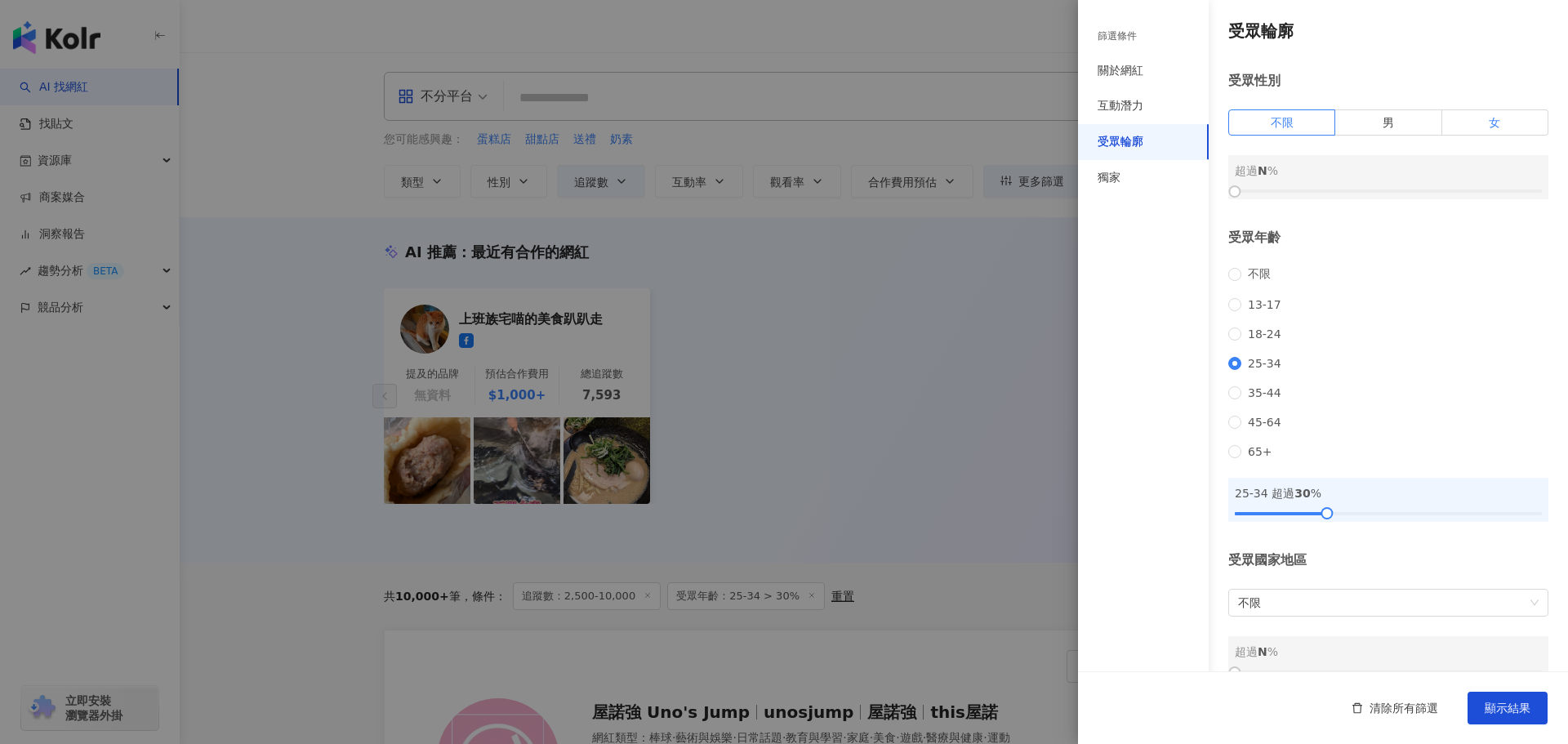
click at [1474, 124] on label "女" at bounding box center [1495, 122] width 107 height 26
drag, startPoint x: 1233, startPoint y: 192, endPoint x: 1382, endPoint y: 194, distance: 149.0
click at [1383, 194] on div at bounding box center [1388, 192] width 9 height 9
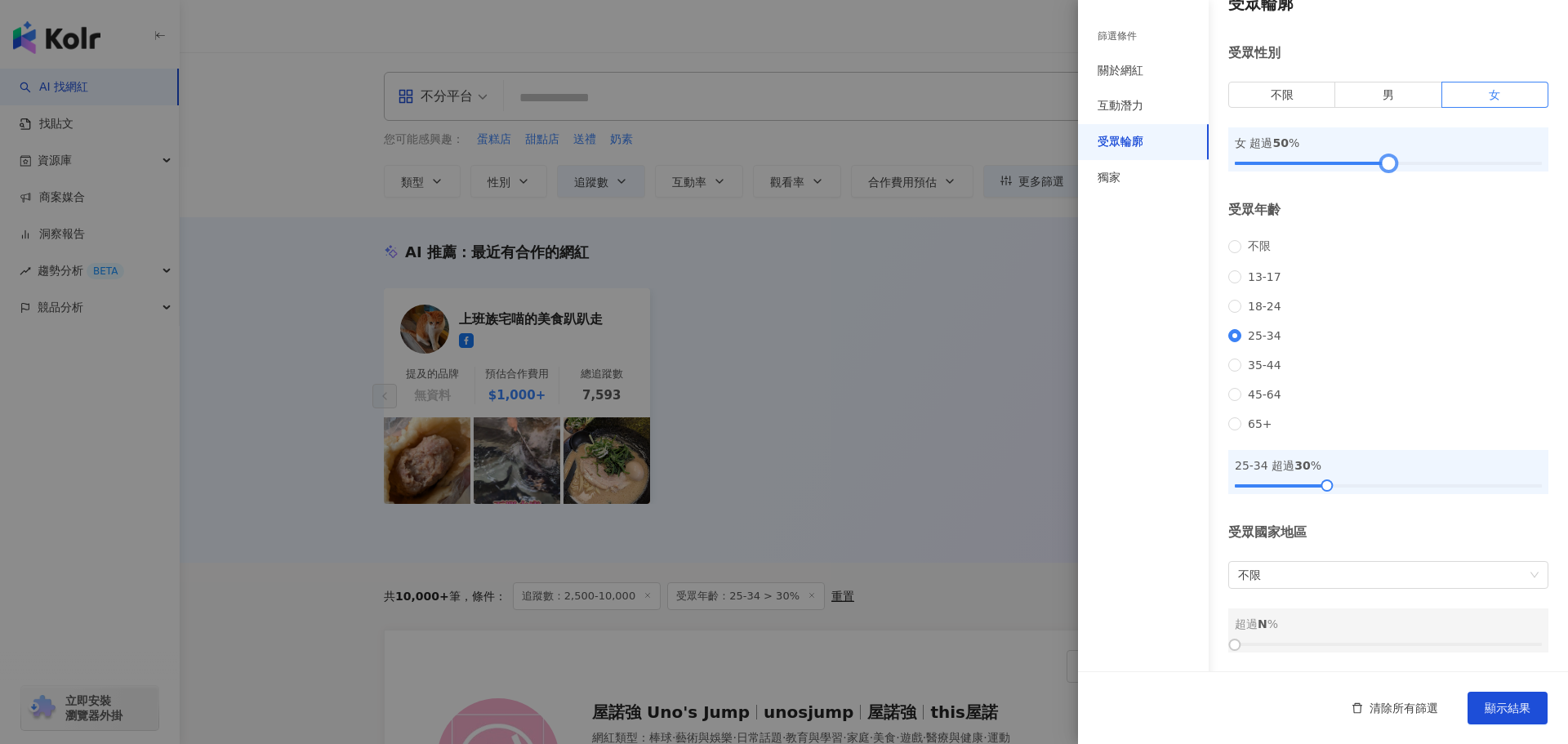
scroll to position [49, 0]
click at [1150, 71] on div "關於網紅" at bounding box center [1143, 71] width 130 height 36
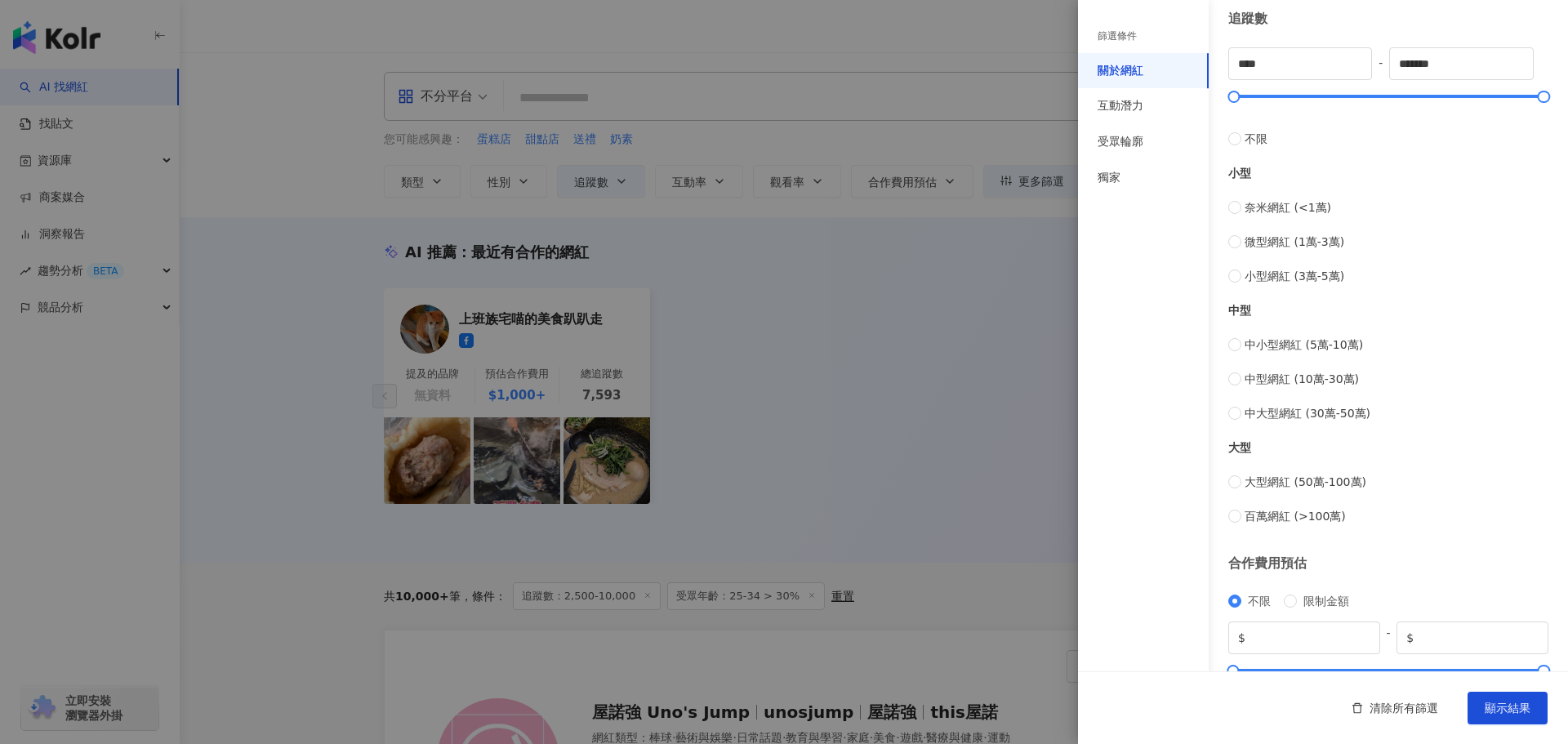
scroll to position [489, 0]
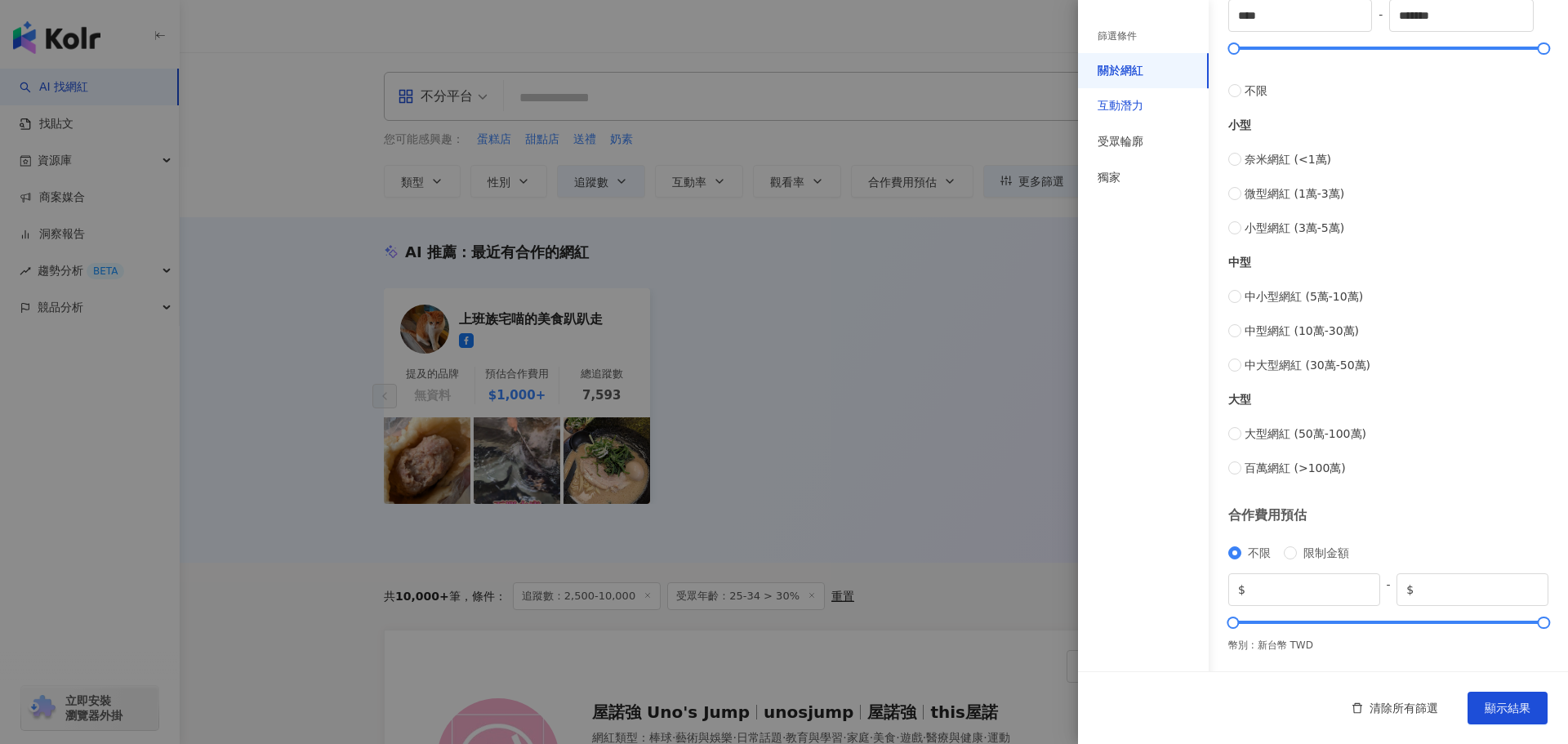
click at [1132, 112] on div "互動潛力" at bounding box center [1121, 107] width 46 height 17
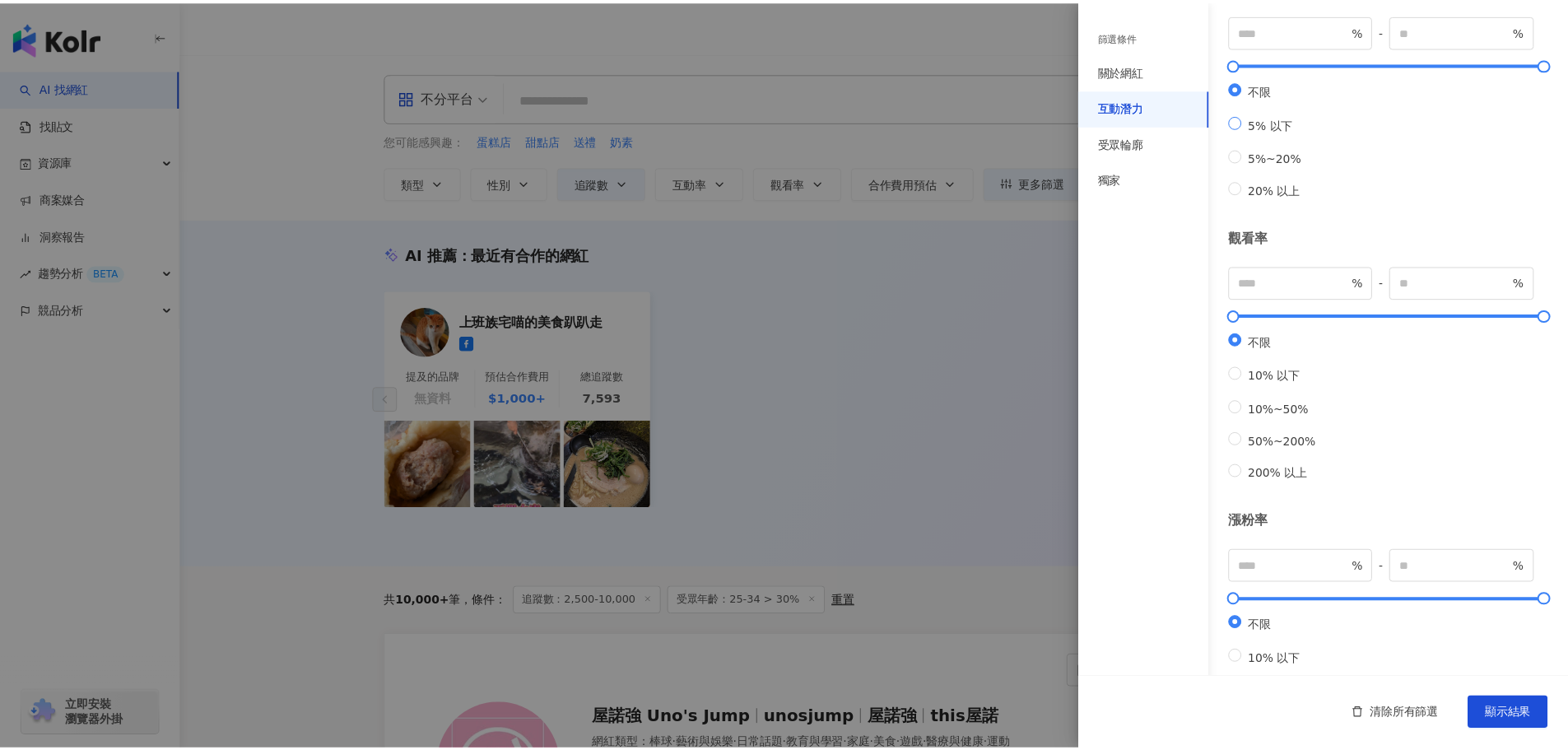
scroll to position [107, 0]
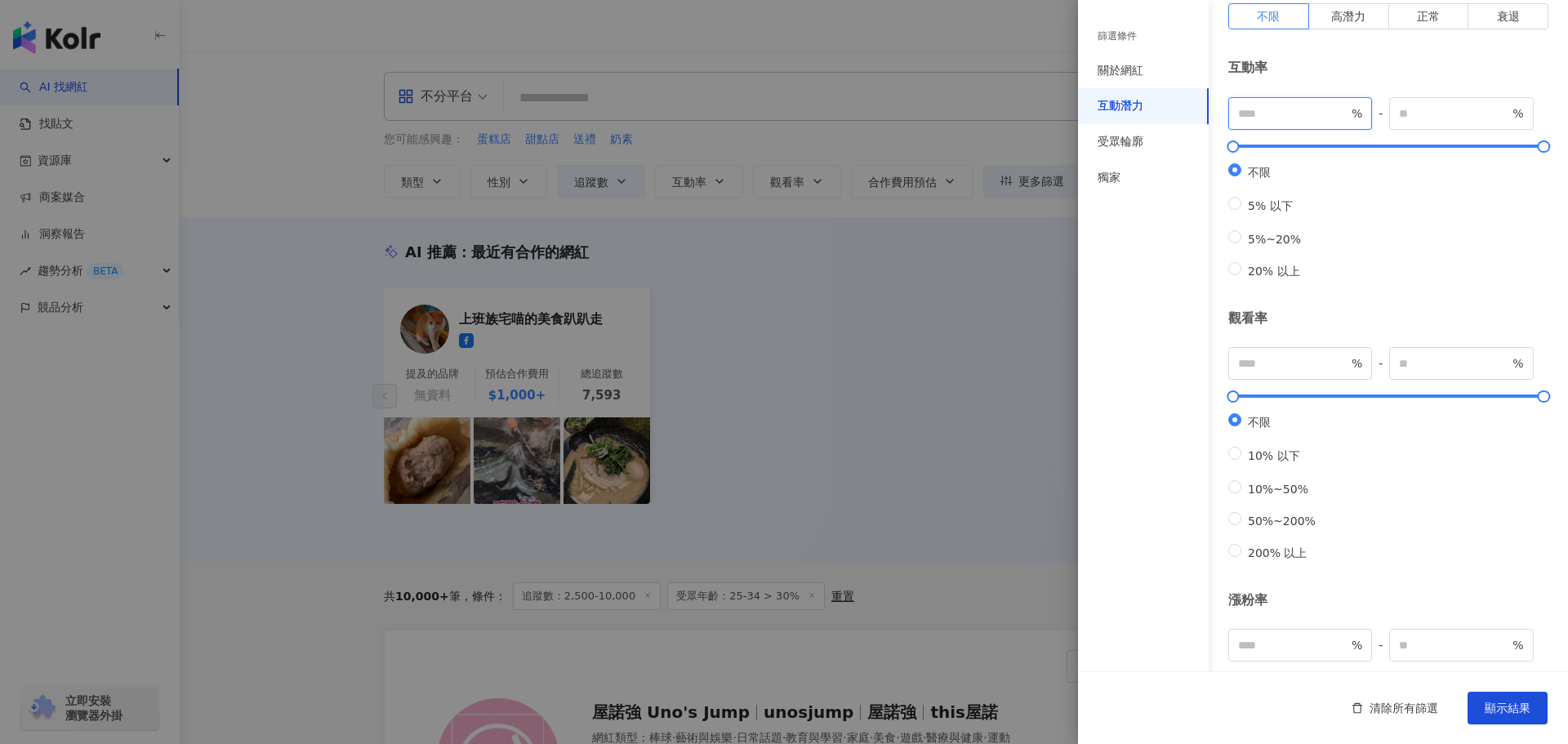
click at [1248, 113] on input "number" at bounding box center [1293, 114] width 110 height 18
type input "*"
click at [1506, 715] on span "顯示結果" at bounding box center [1507, 708] width 46 height 13
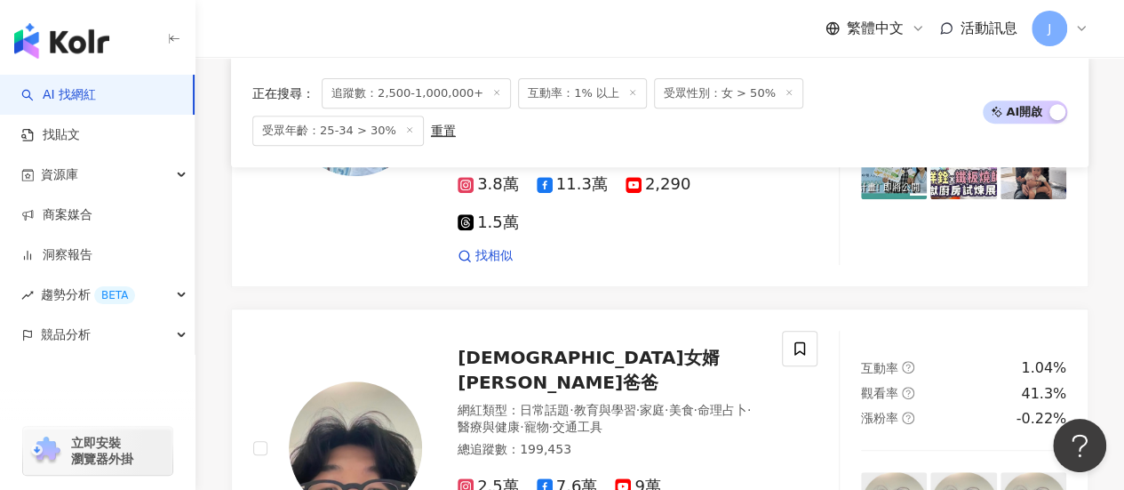
scroll to position [3645, 0]
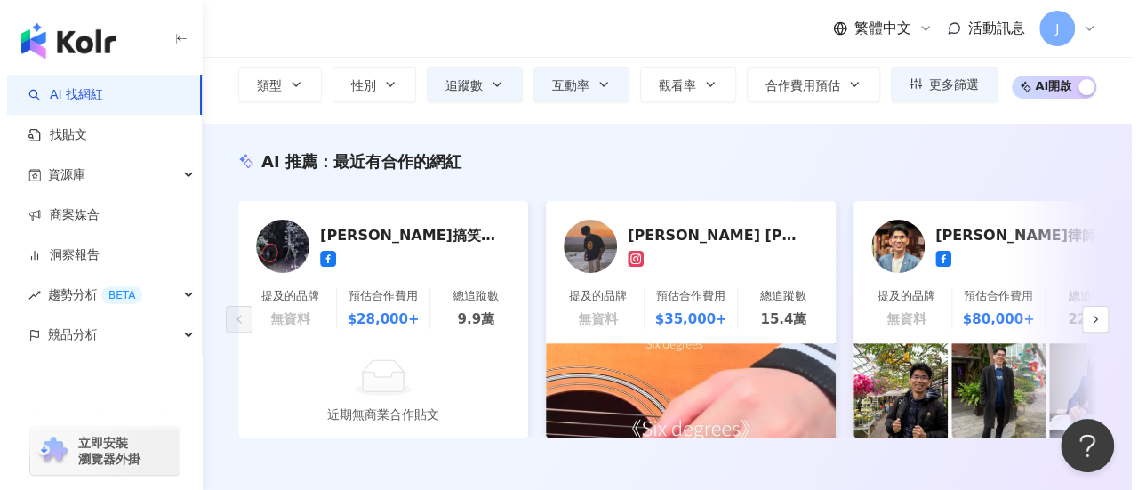
scroll to position [0, 0]
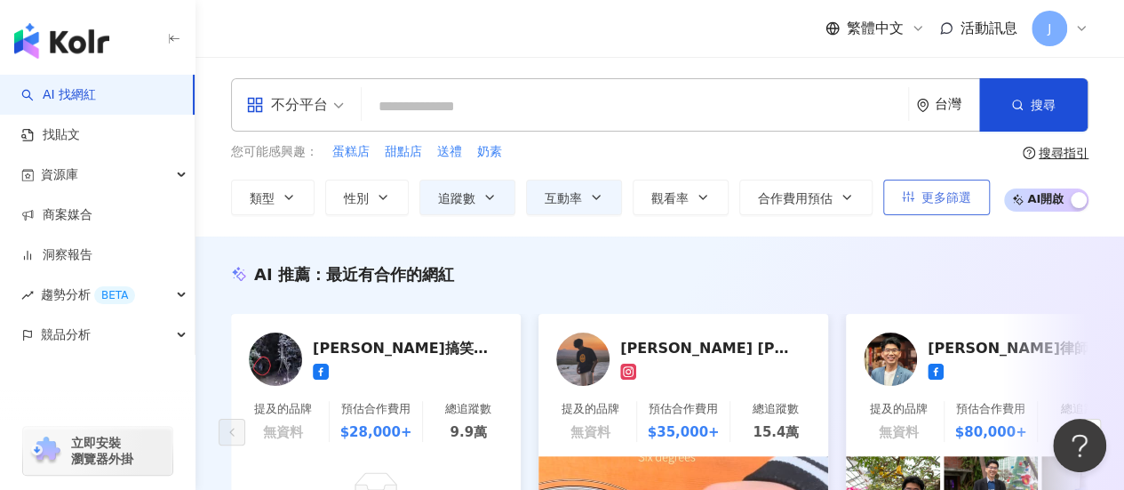
click at [968, 198] on button "更多篩選" at bounding box center [937, 198] width 107 height 36
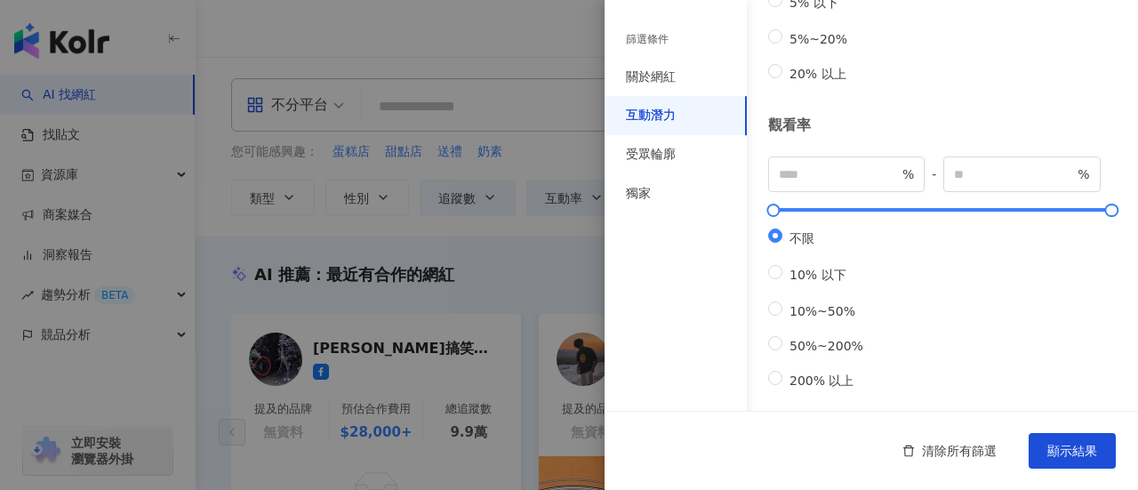
scroll to position [700, 0]
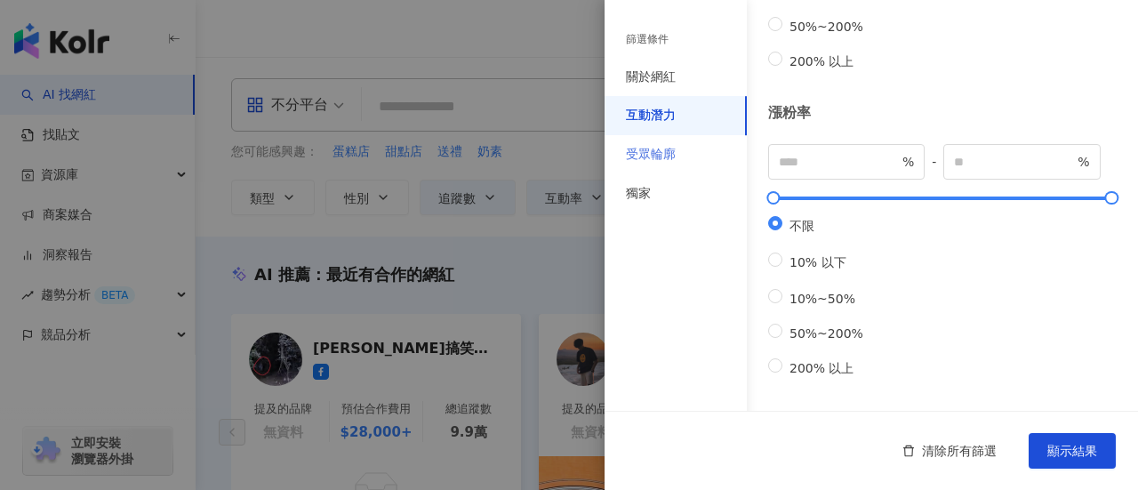
click at [645, 141] on div "受眾輪廓" at bounding box center [675, 154] width 142 height 39
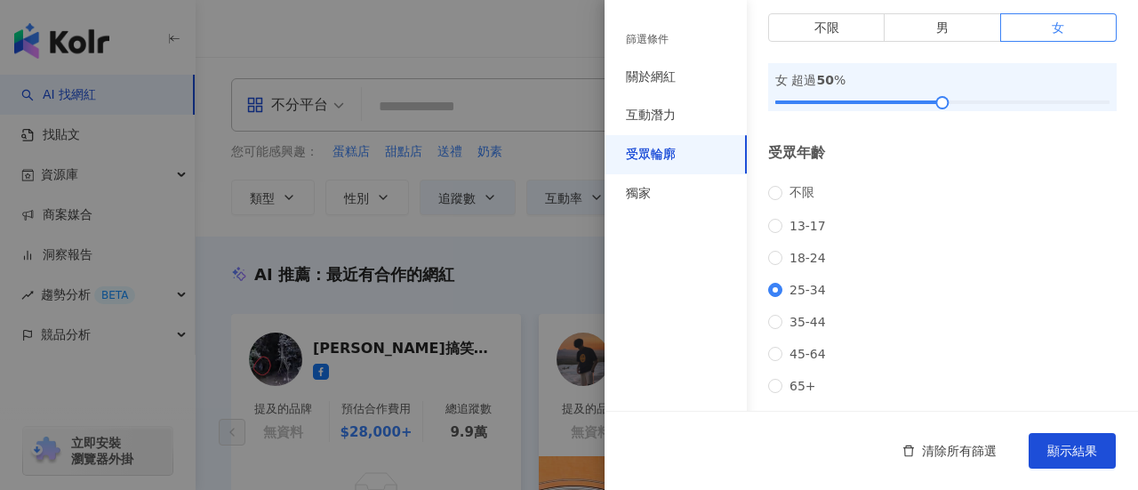
scroll to position [0, 0]
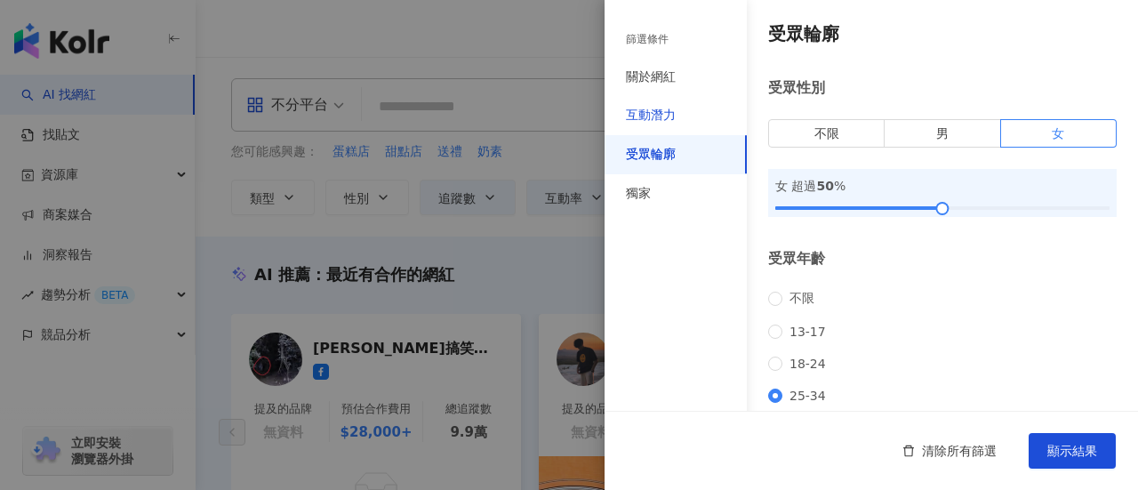
click at [670, 112] on div "互動潛力" at bounding box center [651, 116] width 50 height 18
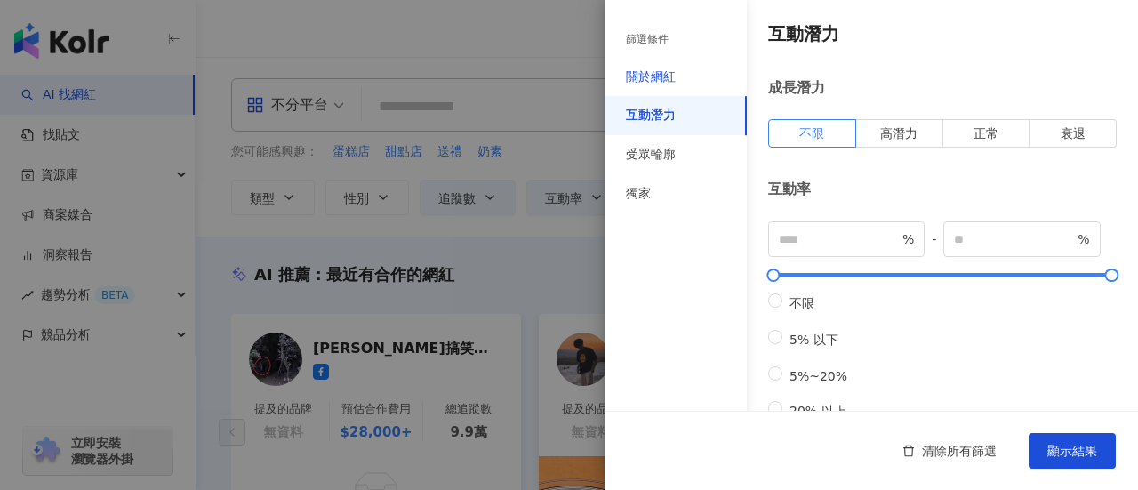
click at [652, 76] on div "關於網紅" at bounding box center [651, 77] width 50 height 18
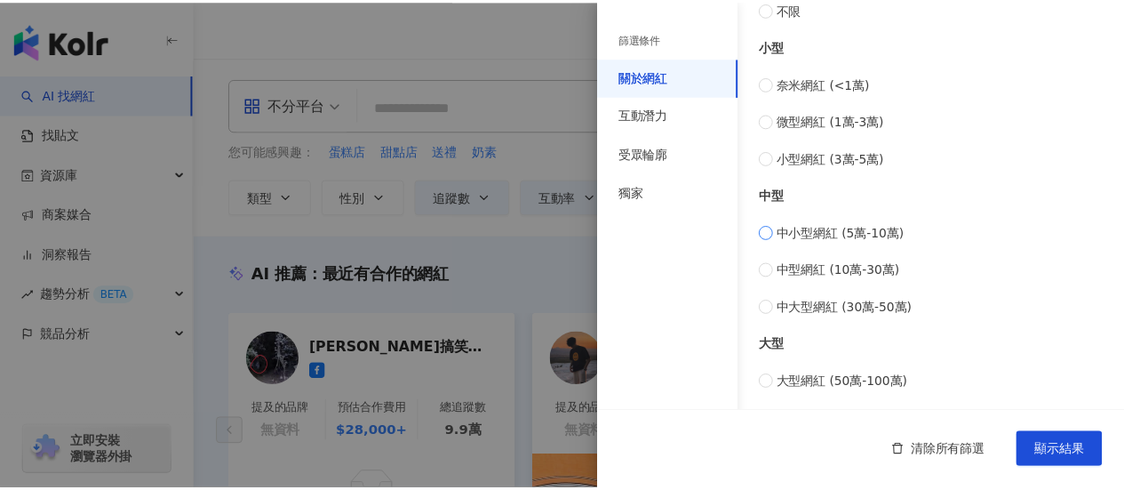
scroll to position [267, 0]
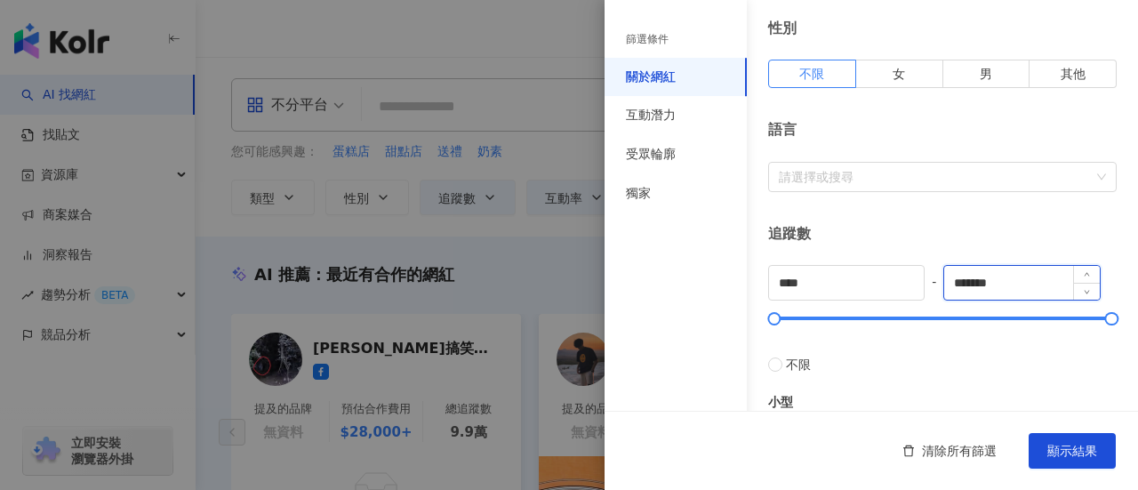
click at [978, 282] on input "*******" at bounding box center [1021, 283] width 155 height 34
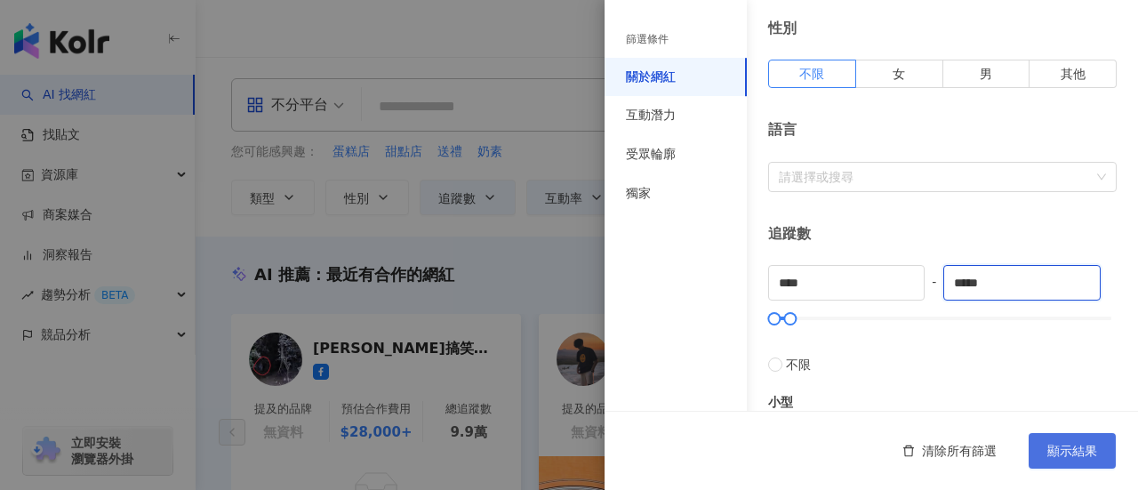
type input "*****"
click at [1070, 444] on span "顯示結果" at bounding box center [1072, 451] width 50 height 14
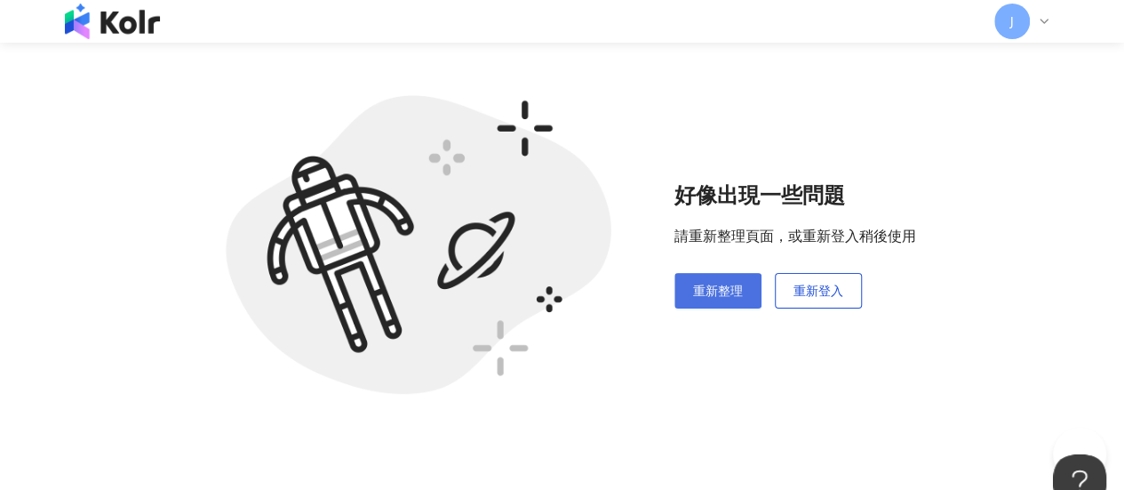
click at [710, 292] on span "重新整理" at bounding box center [718, 291] width 50 height 14
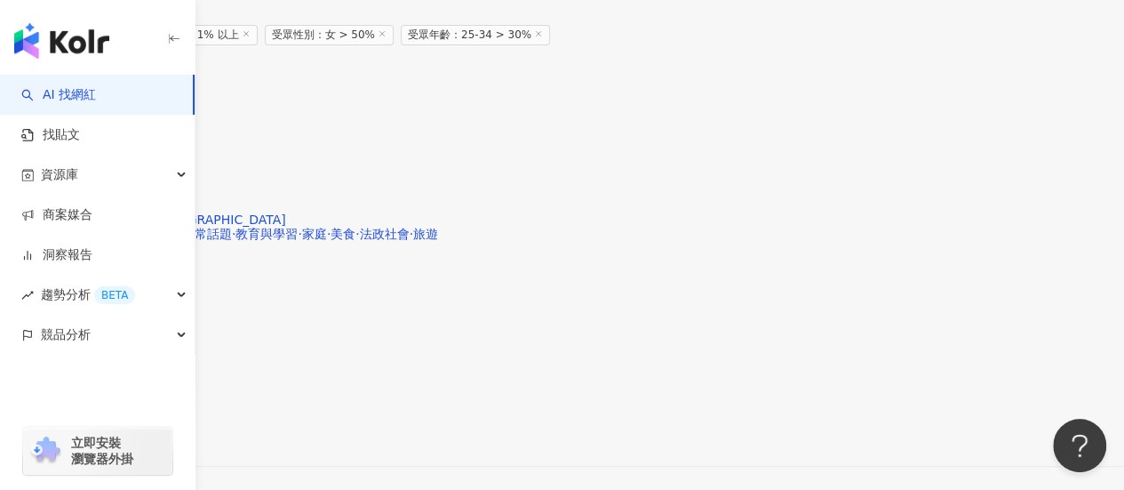
scroll to position [3467, 0]
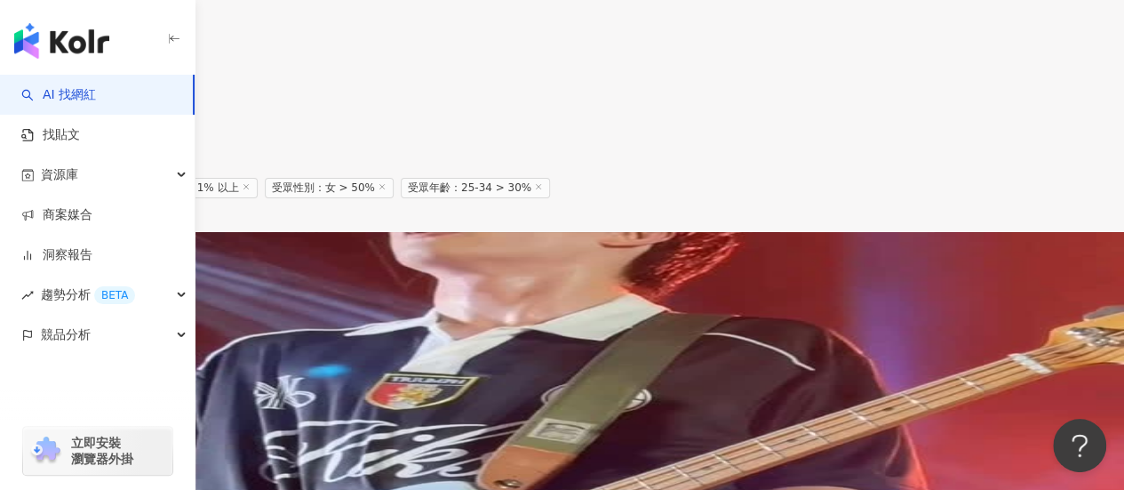
scroll to position [3397, 0]
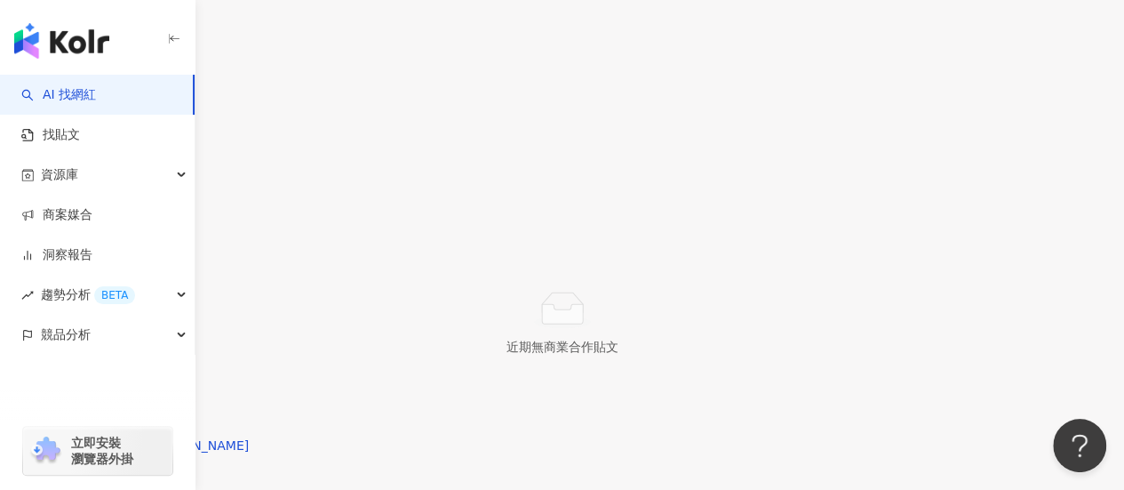
scroll to position [711, 0]
drag, startPoint x: 66, startPoint y: 100, endPoint x: 113, endPoint y: 100, distance: 47.1
click at [66, 100] on link "AI 找網紅" at bounding box center [58, 95] width 75 height 18
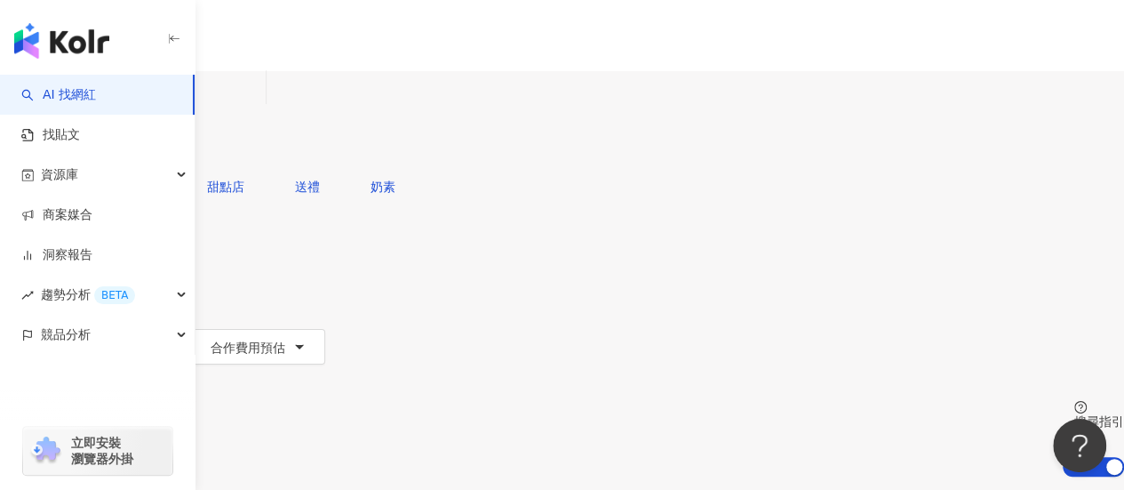
click at [259, 105] on input "search" at bounding box center [187, 88] width 144 height 34
type input "*"
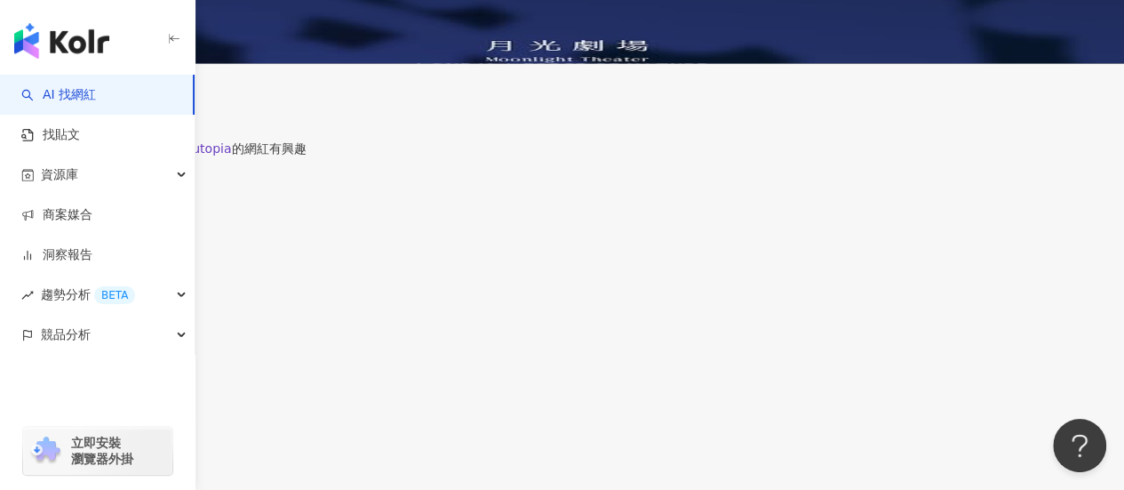
scroll to position [800, 0]
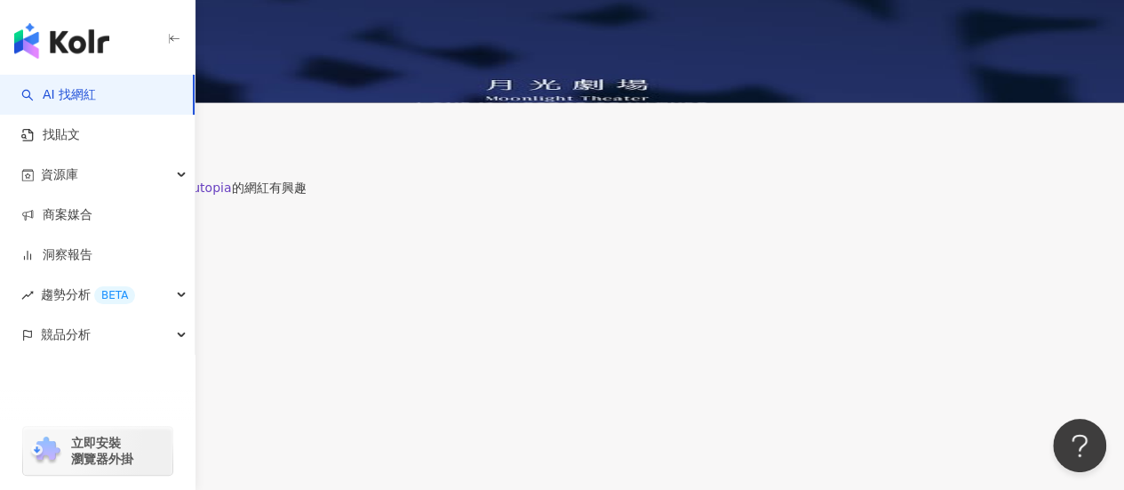
type input "**********"
click at [128, 407] on span "符合關鍵字貼文共 1 筆" at bounding box center [64, 414] width 128 height 14
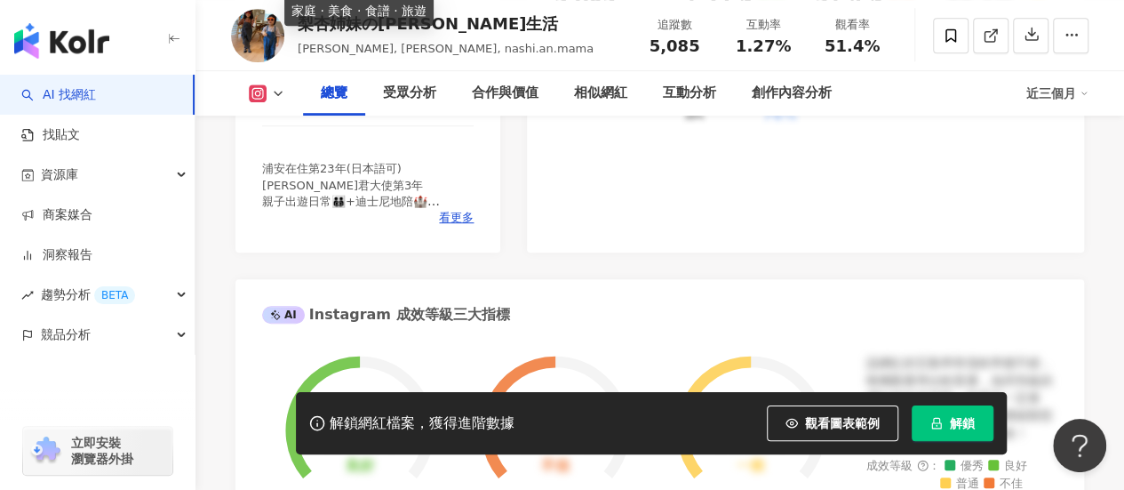
scroll to position [444, 0]
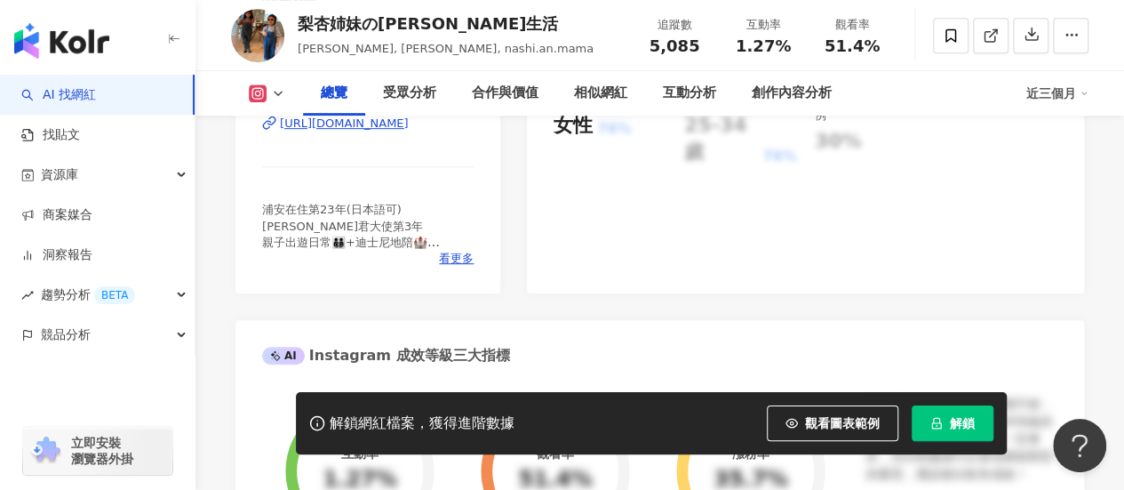
click at [297, 122] on div "[URL][DOMAIN_NAME]" at bounding box center [344, 124] width 129 height 16
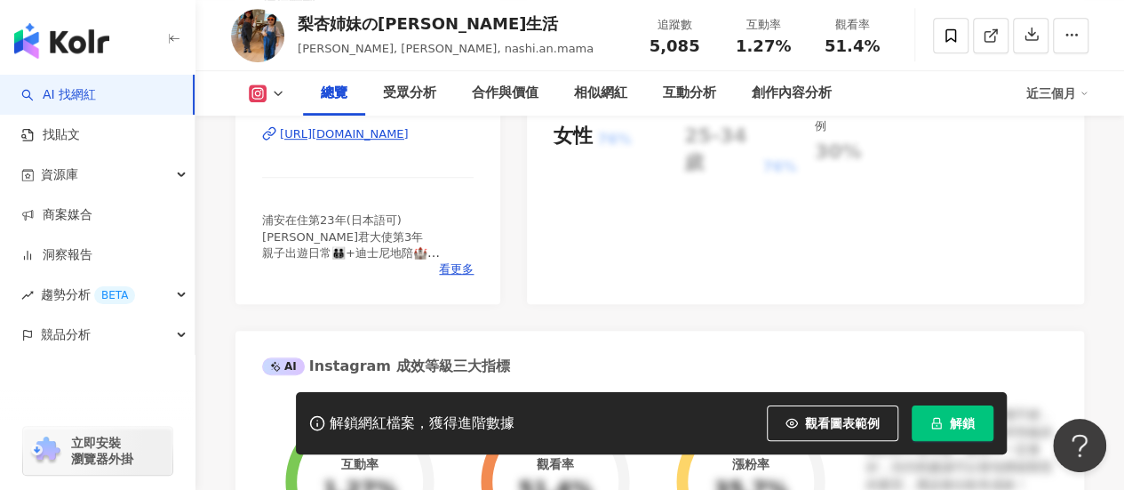
scroll to position [356, 0]
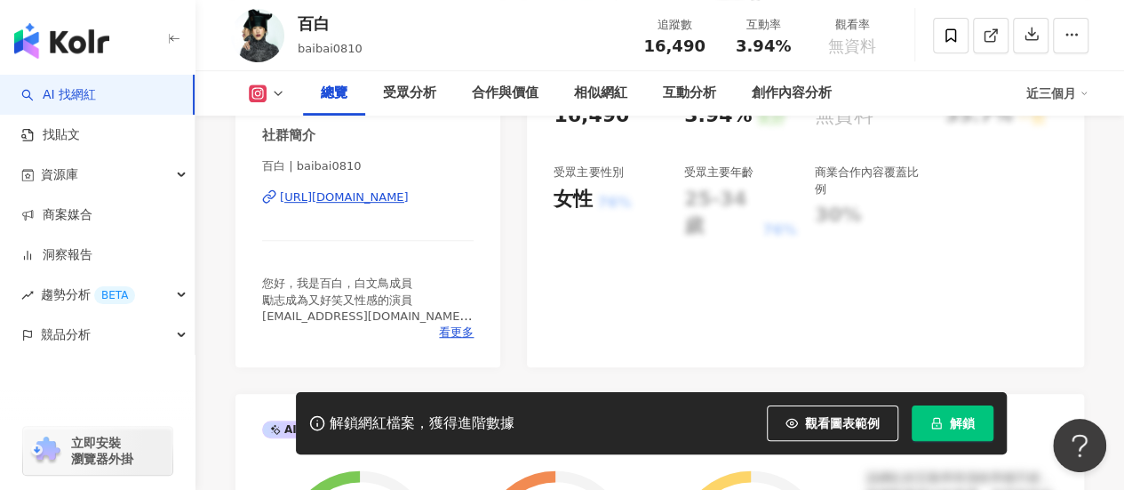
scroll to position [356, 0]
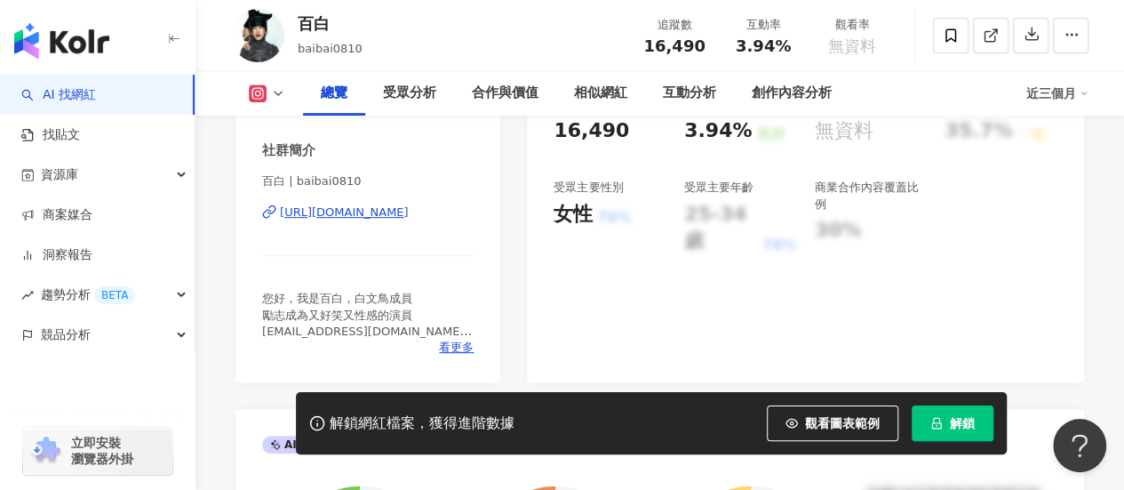
click at [316, 211] on div "[URL][DOMAIN_NAME]" at bounding box center [344, 212] width 129 height 16
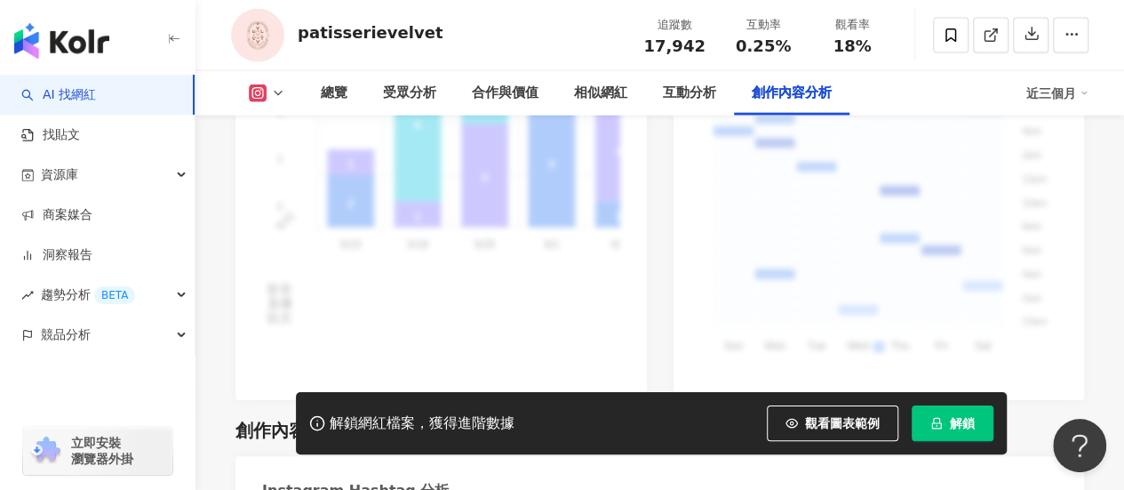
scroll to position [5719, 0]
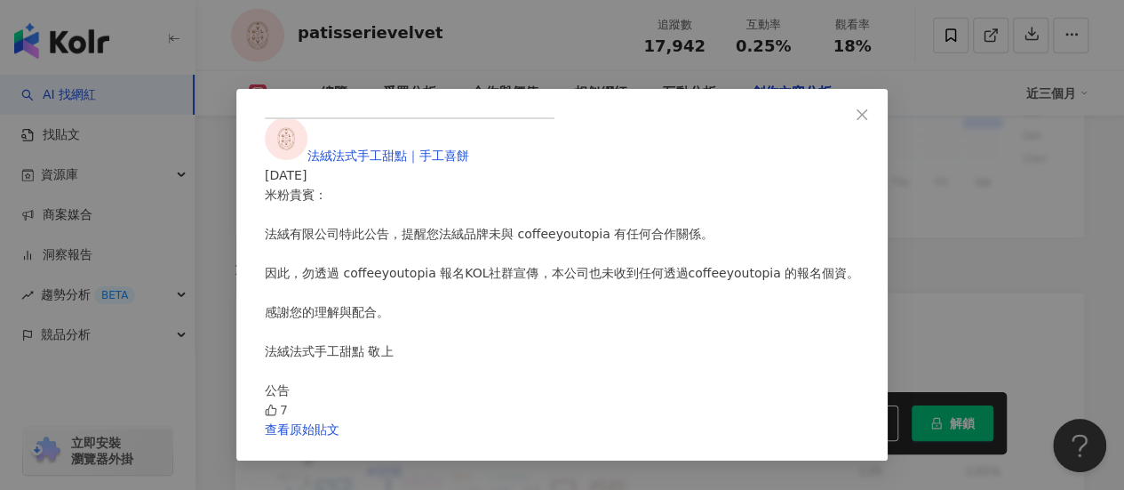
scroll to position [5630, 0]
drag, startPoint x: 752, startPoint y: 470, endPoint x: 744, endPoint y: 458, distance: 14.8
click at [340, 436] on link "查看原始貼文" at bounding box center [302, 429] width 75 height 14
click at [868, 116] on icon "close" at bounding box center [862, 113] width 11 height 11
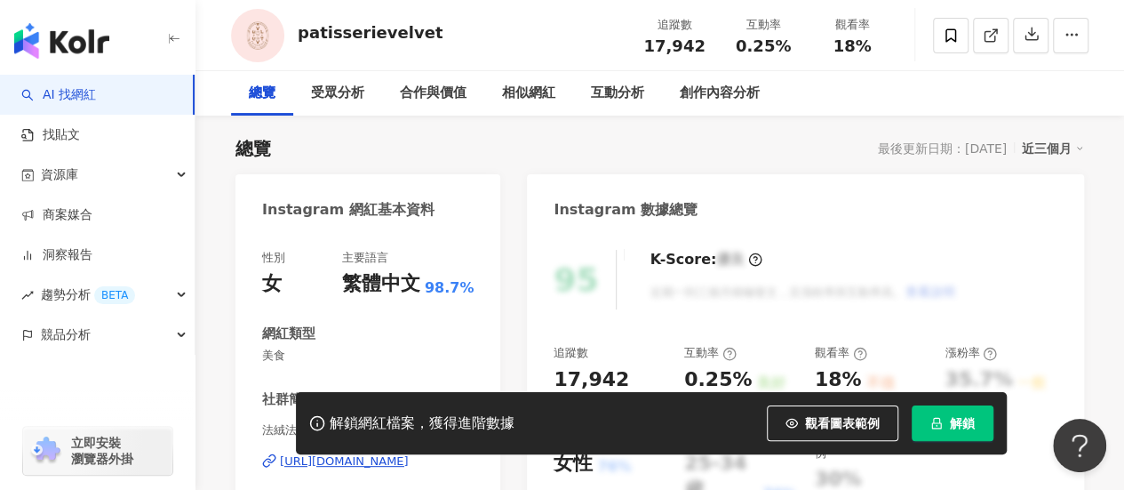
scroll to position [0, 0]
